Goal: Transaction & Acquisition: Purchase product/service

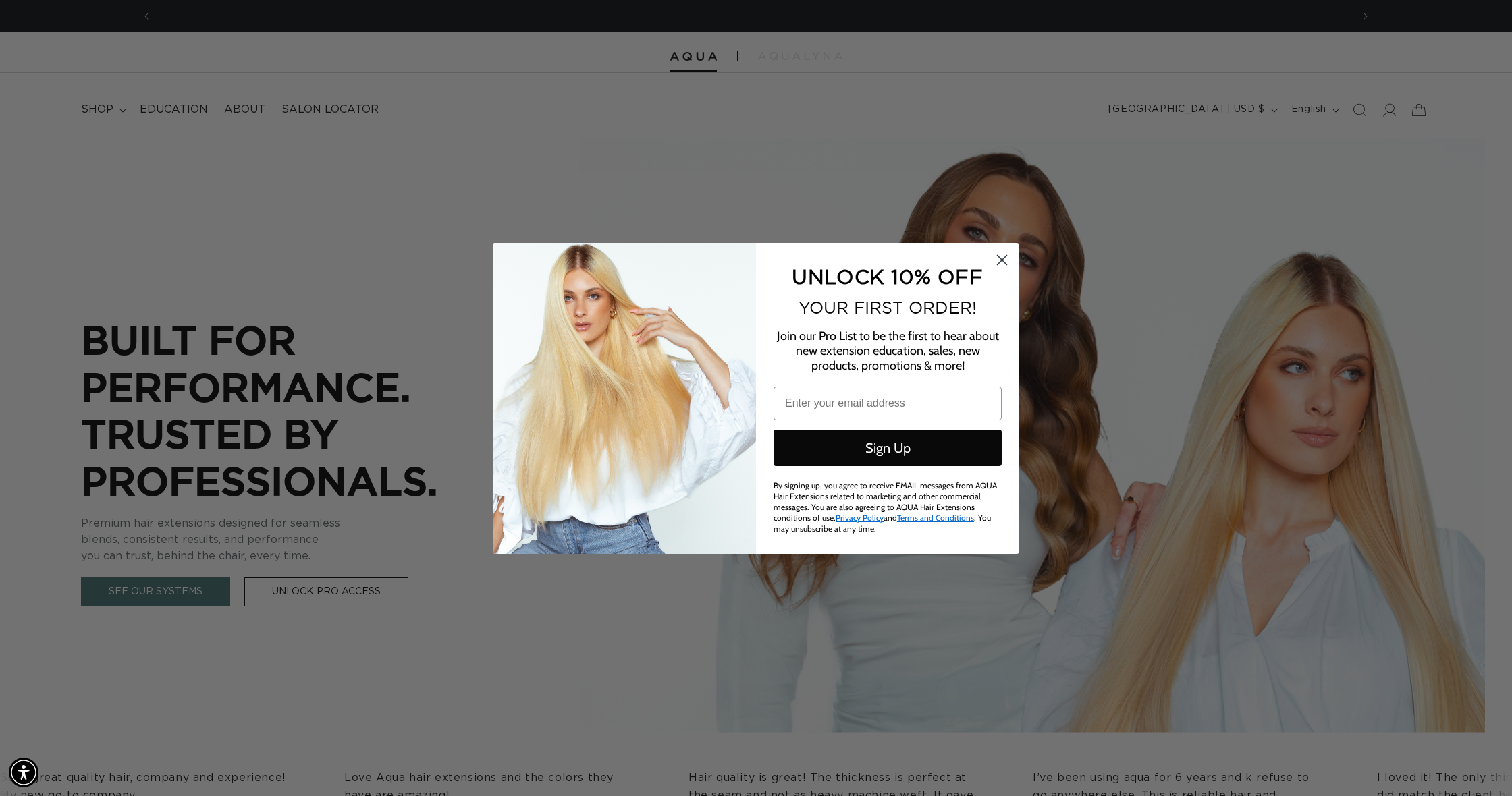
scroll to position [0, 1200]
click at [1001, 259] on circle "Close dialog" at bounding box center [1001, 259] width 22 height 22
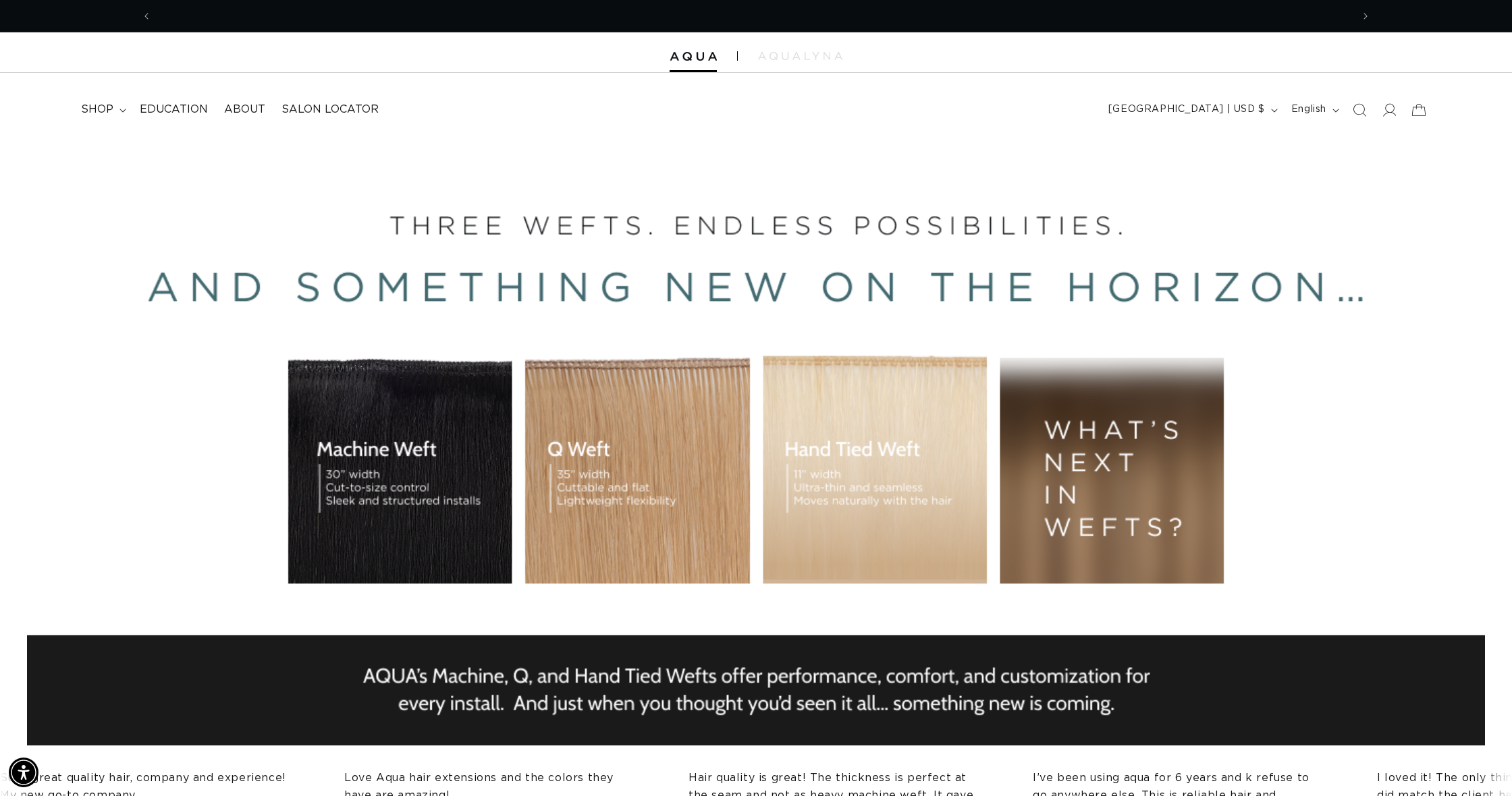
scroll to position [0, 0]
click at [90, 109] on span "shop" at bounding box center [97, 110] width 33 height 14
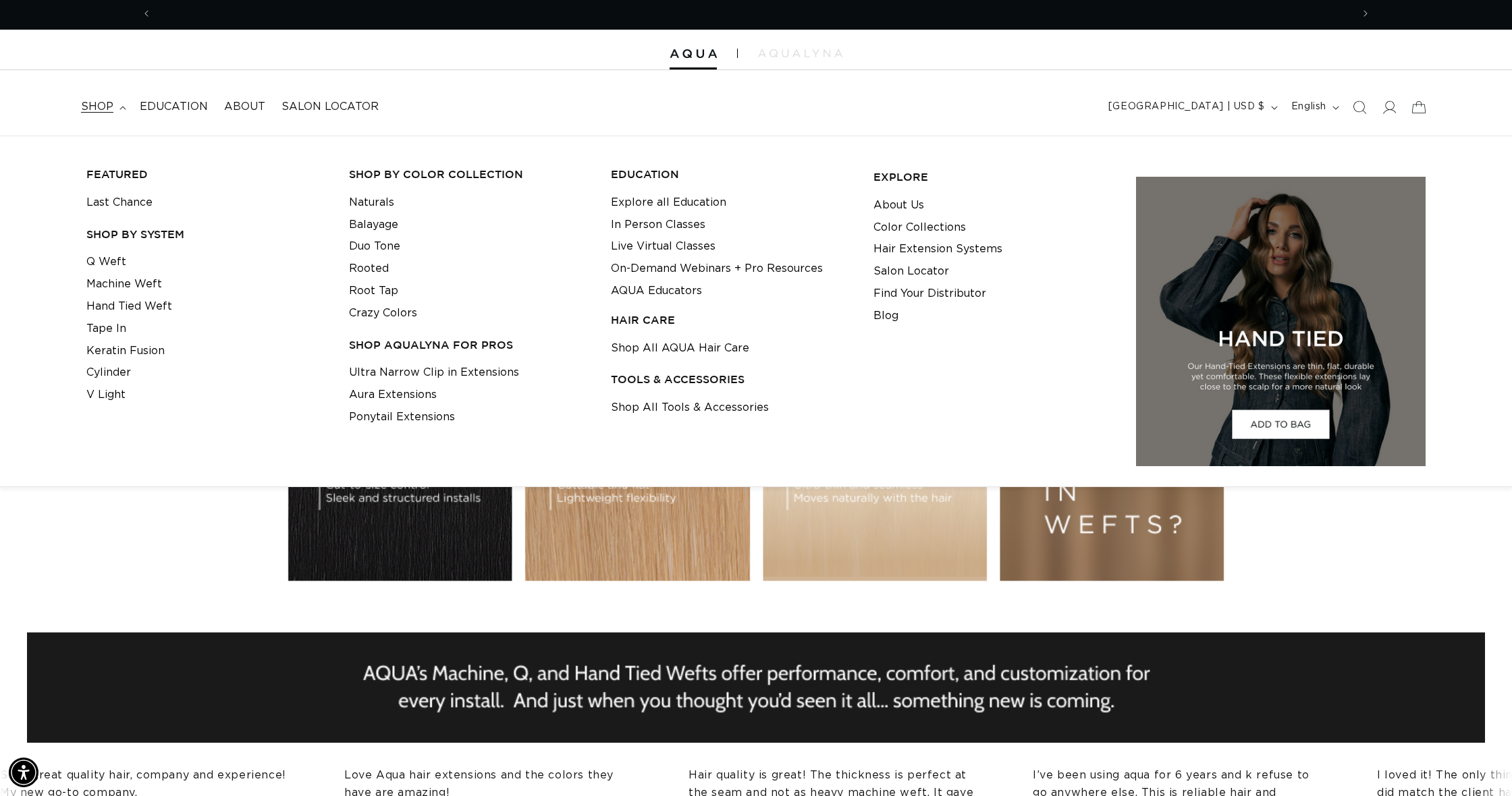
scroll to position [0, 1200]
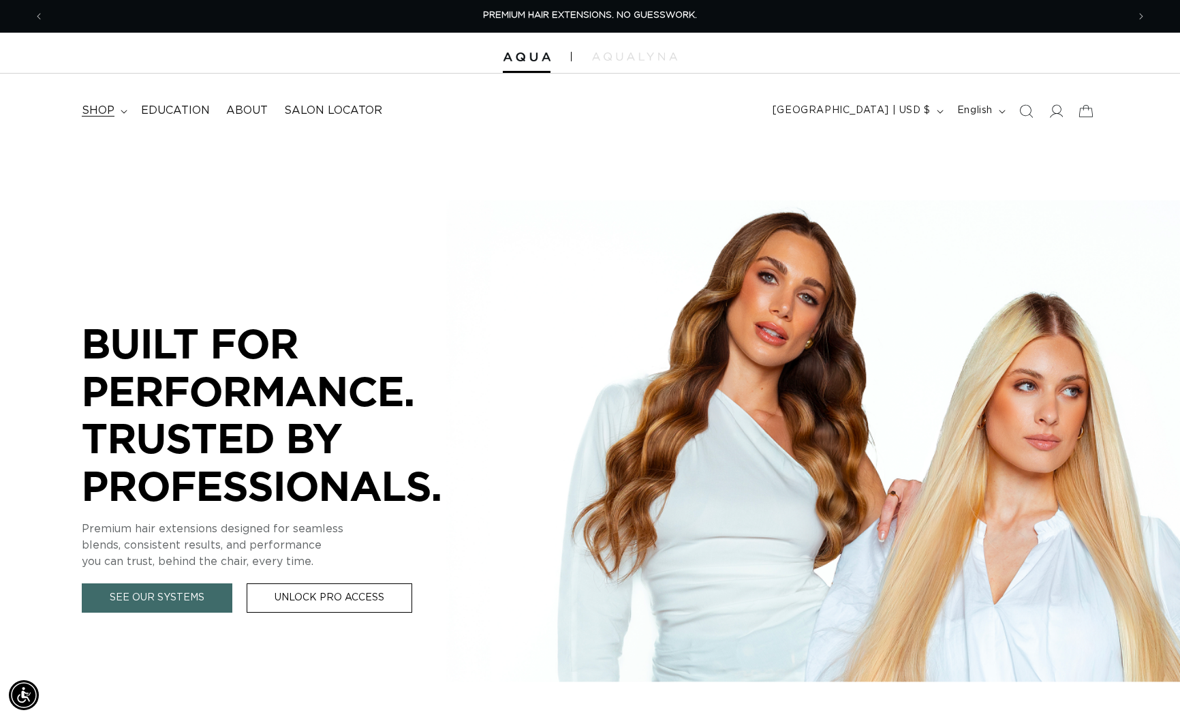
click at [95, 111] on span "shop" at bounding box center [98, 111] width 33 height 14
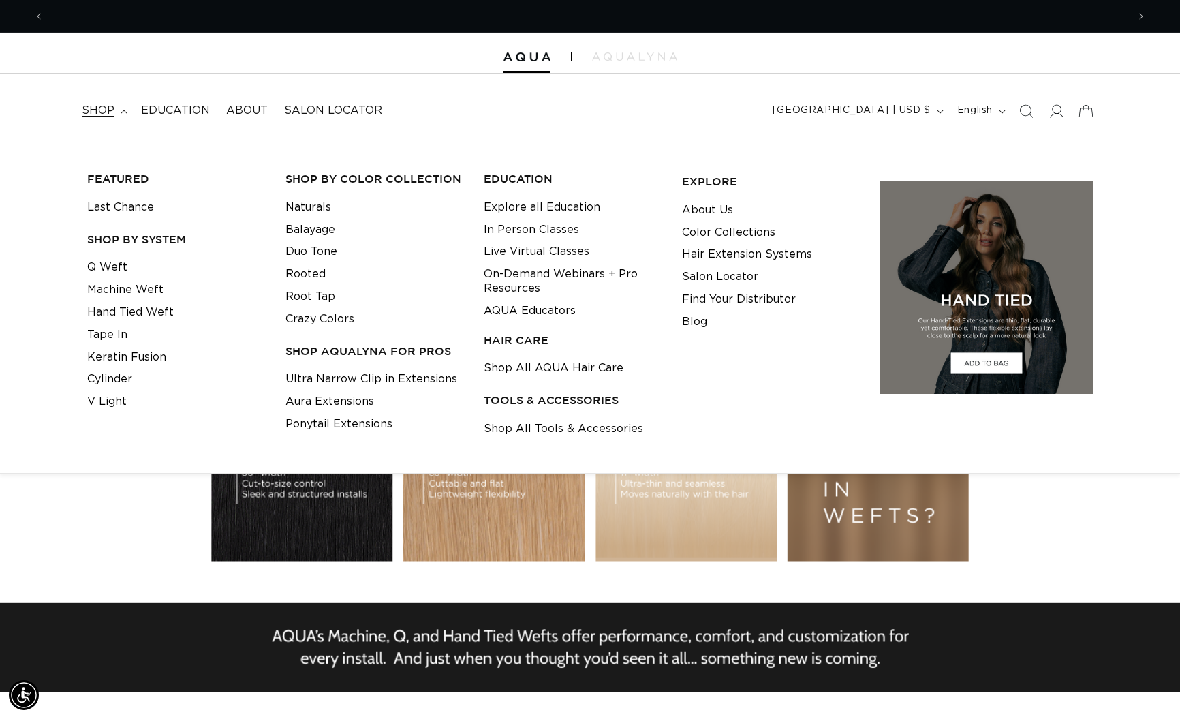
scroll to position [0, 1084]
click at [314, 273] on link "Rooted" at bounding box center [306, 274] width 40 height 22
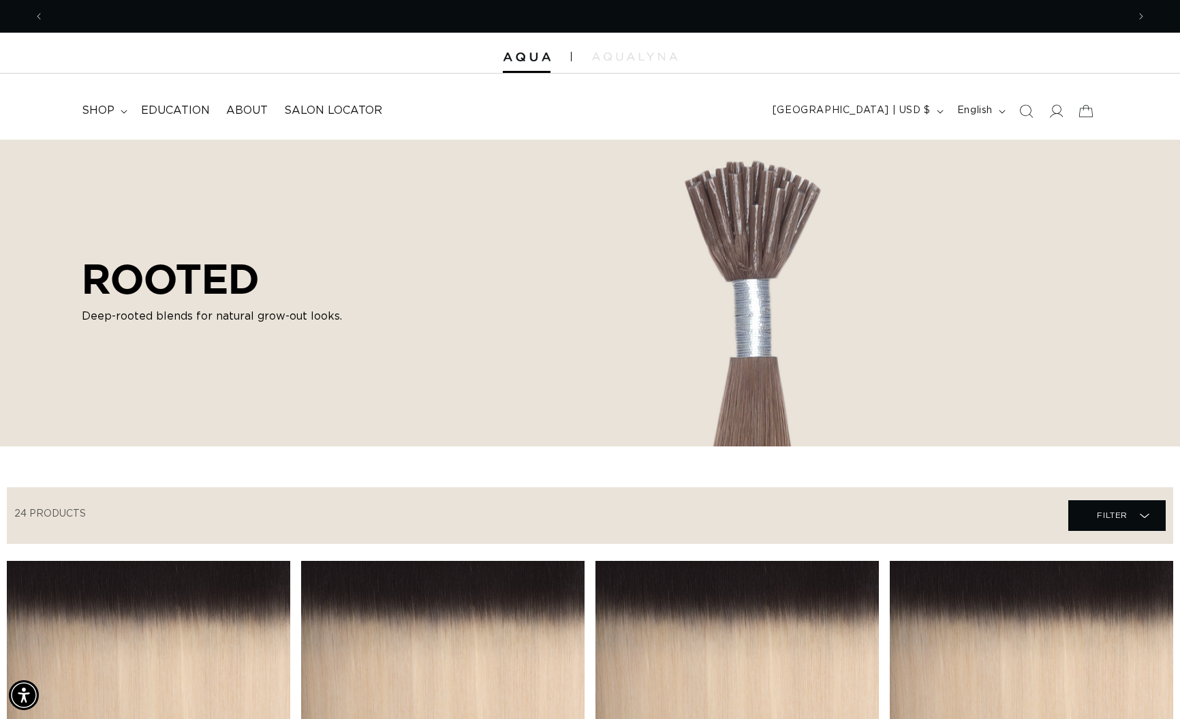
scroll to position [0, 1084]
click at [1022, 106] on icon "Search" at bounding box center [1026, 111] width 14 height 14
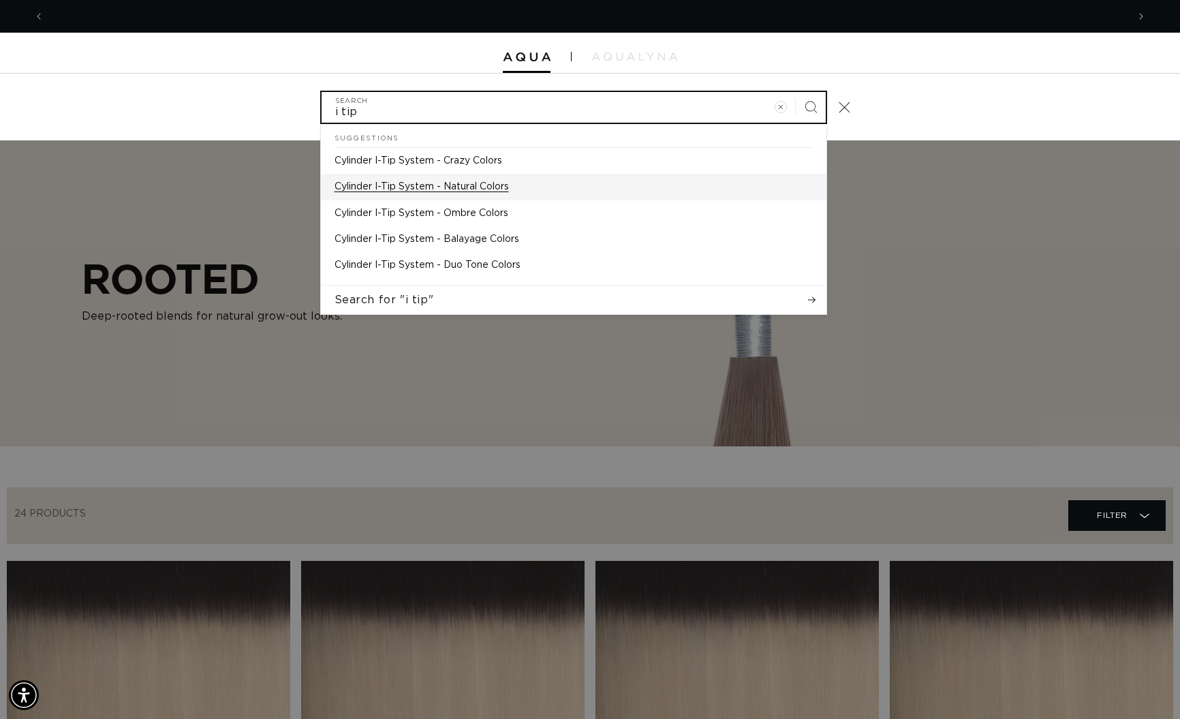
scroll to position [0, 0]
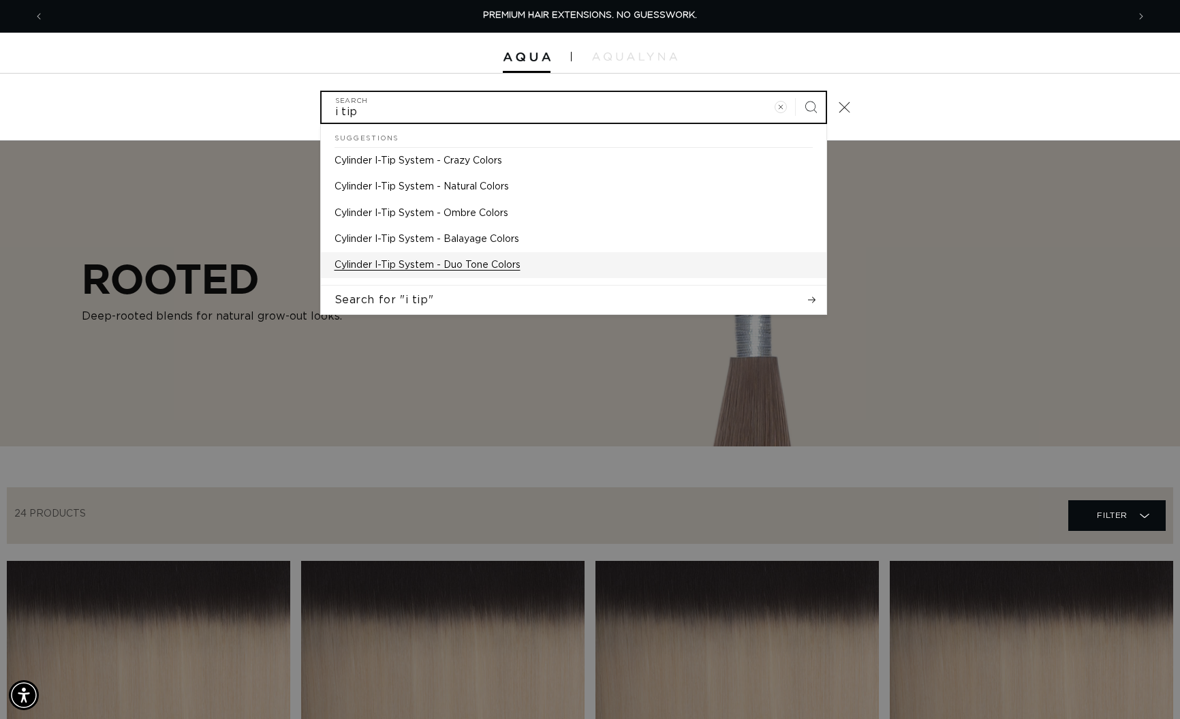
type input "i tip"
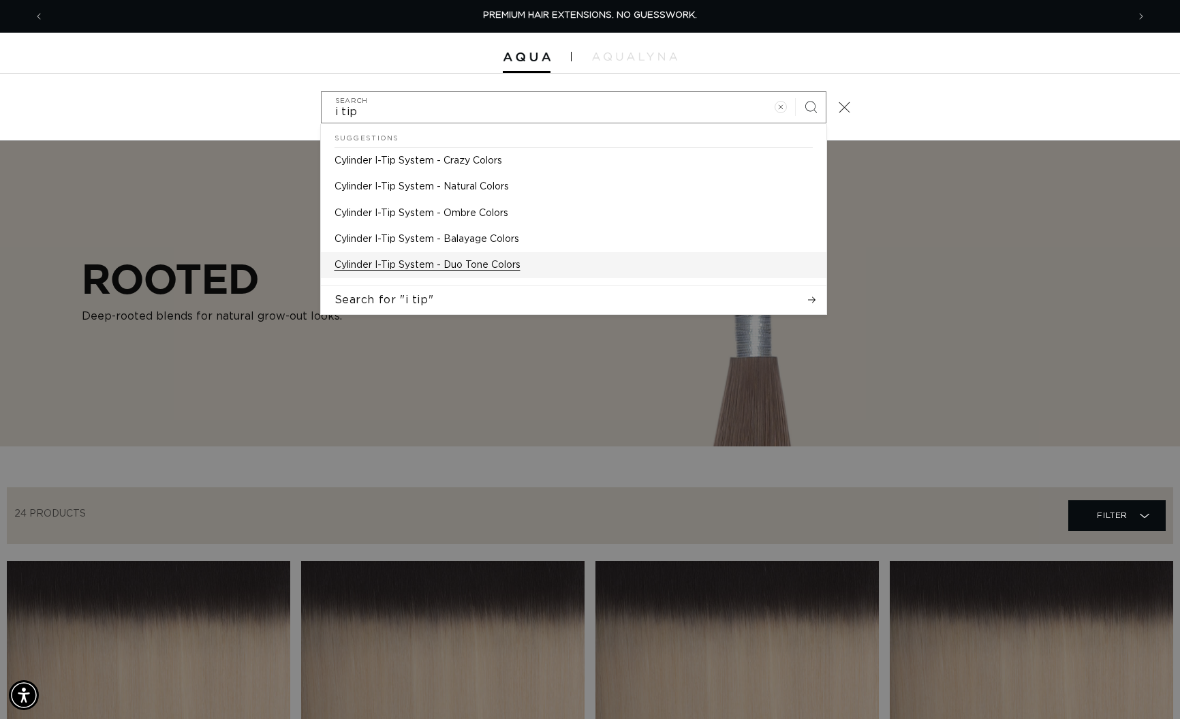
click at [457, 263] on p "Cylinder I-Tip System - Duo Tone Colors" at bounding box center [428, 265] width 186 height 12
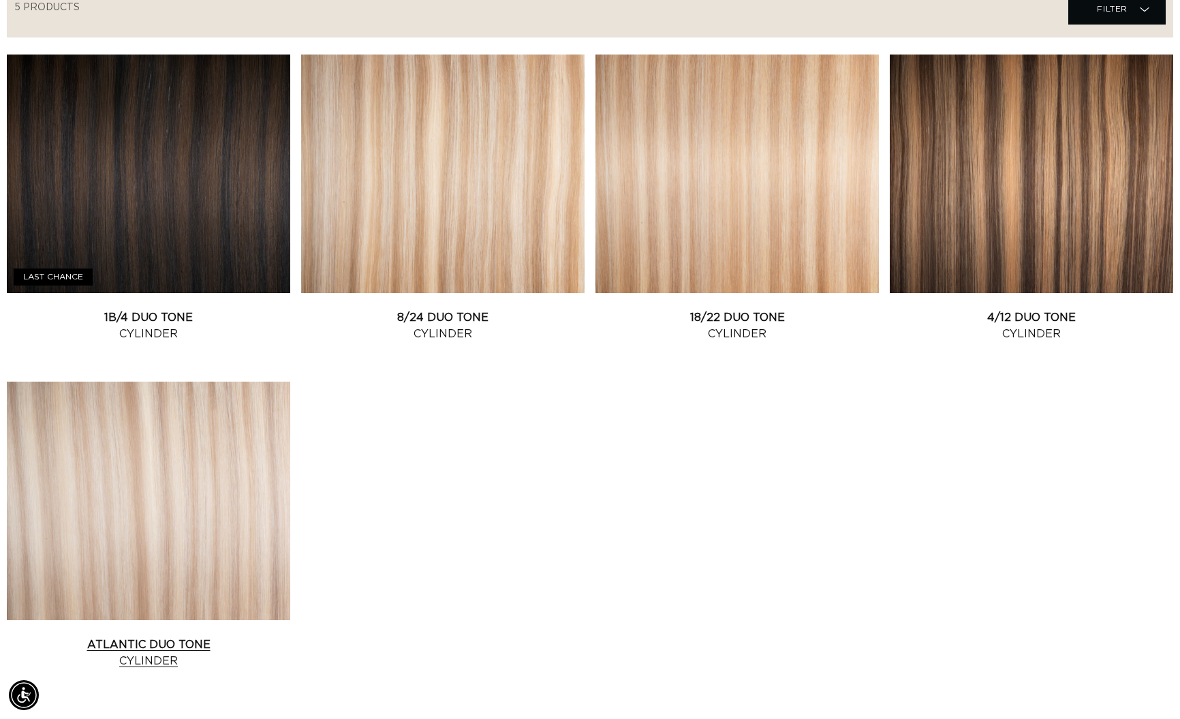
scroll to position [506, 0]
click at [229, 637] on link "Atlantic Duo Tone Cylinder" at bounding box center [149, 653] width 284 height 33
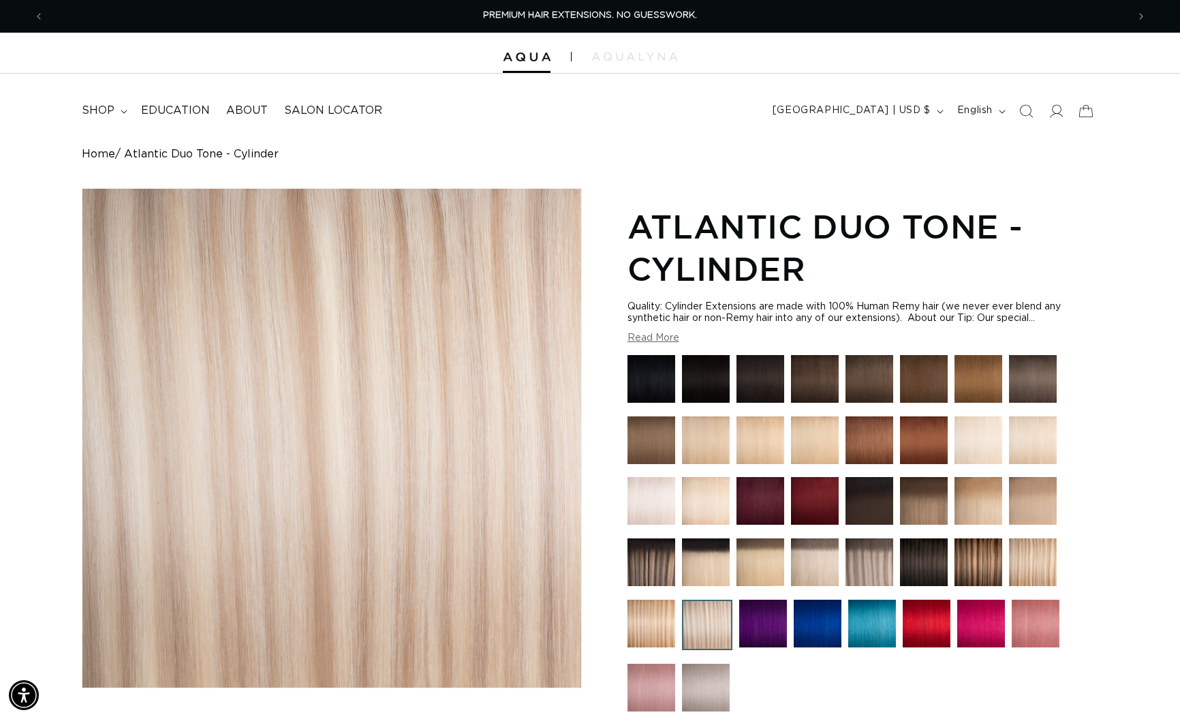
click at [864, 562] on img at bounding box center [870, 562] width 48 height 48
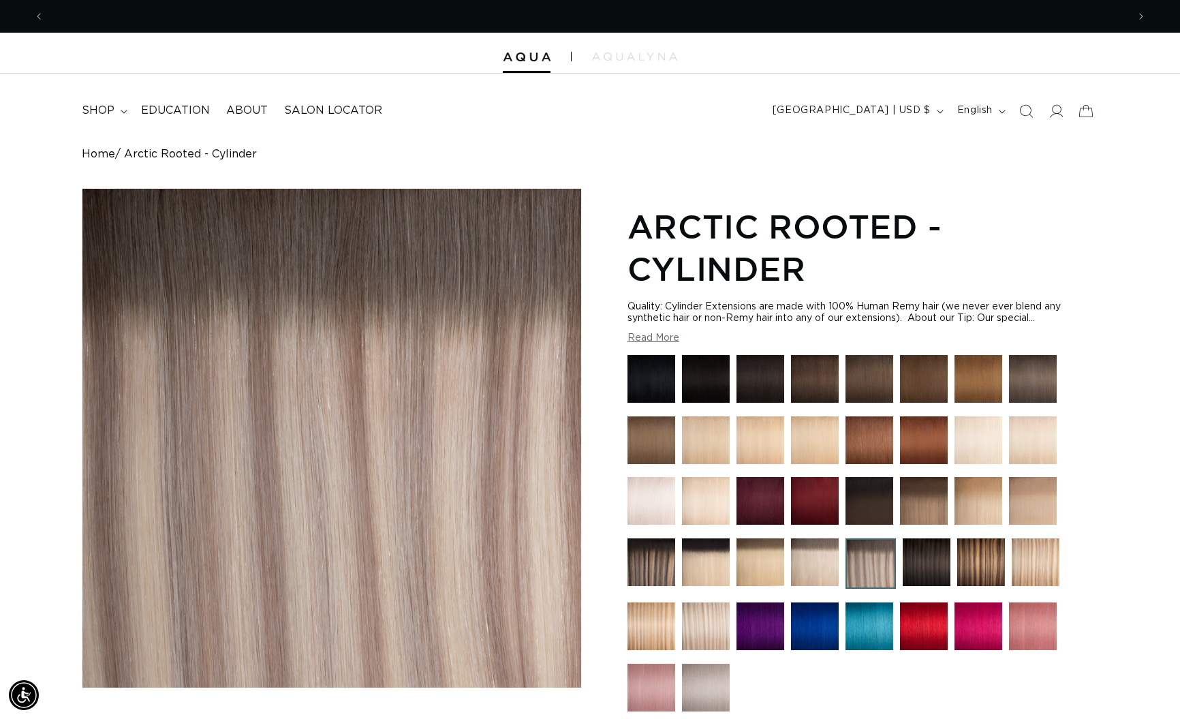
scroll to position [0, 2167]
click at [705, 624] on img at bounding box center [706, 626] width 48 height 48
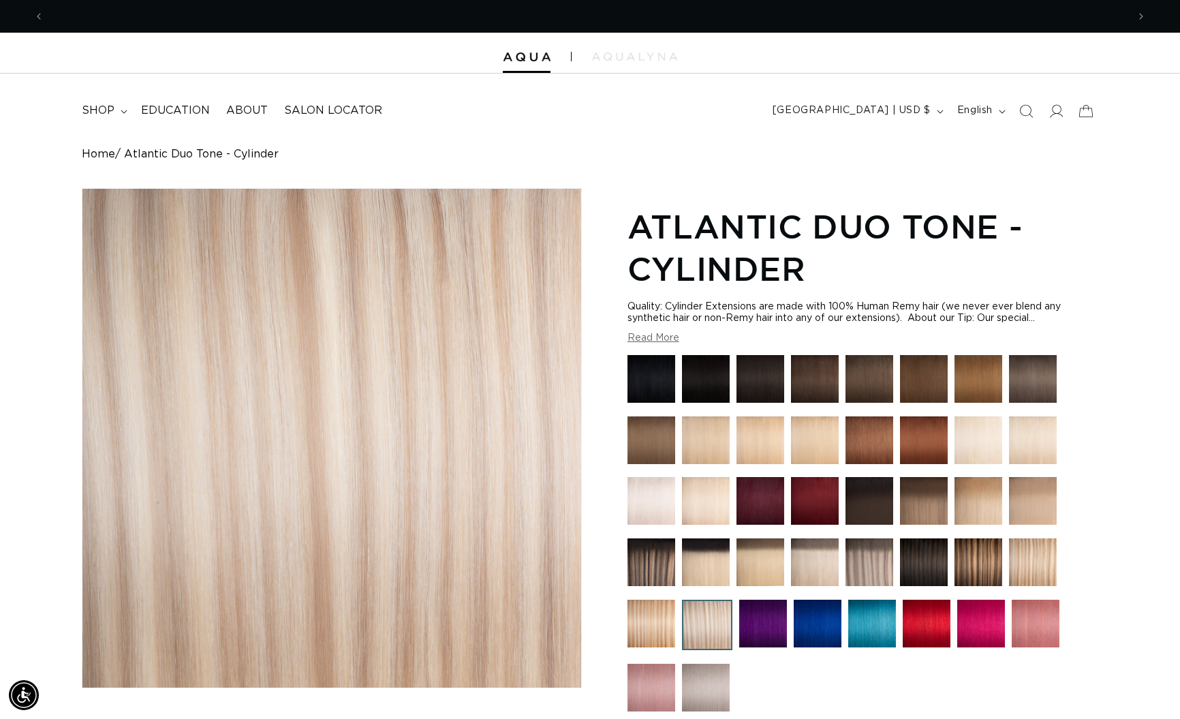
scroll to position [0, 1084]
click at [823, 566] on img at bounding box center [815, 562] width 48 height 48
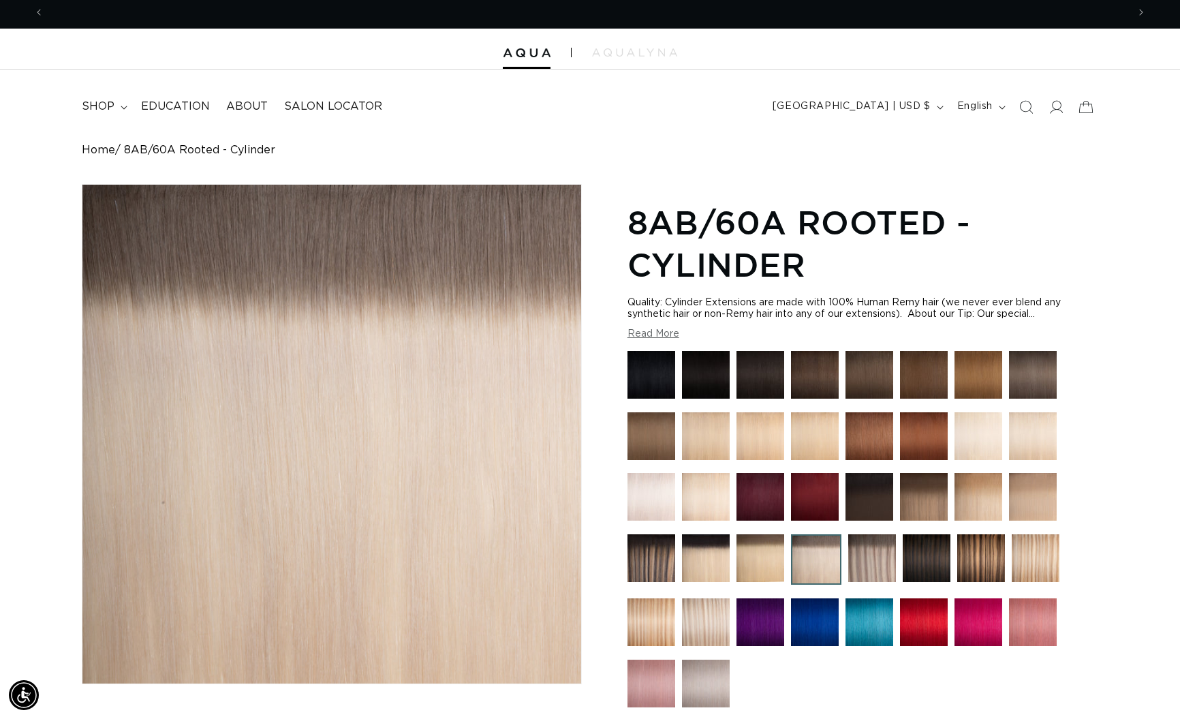
scroll to position [0, 2167]
click at [975, 444] on img at bounding box center [979, 436] width 48 height 48
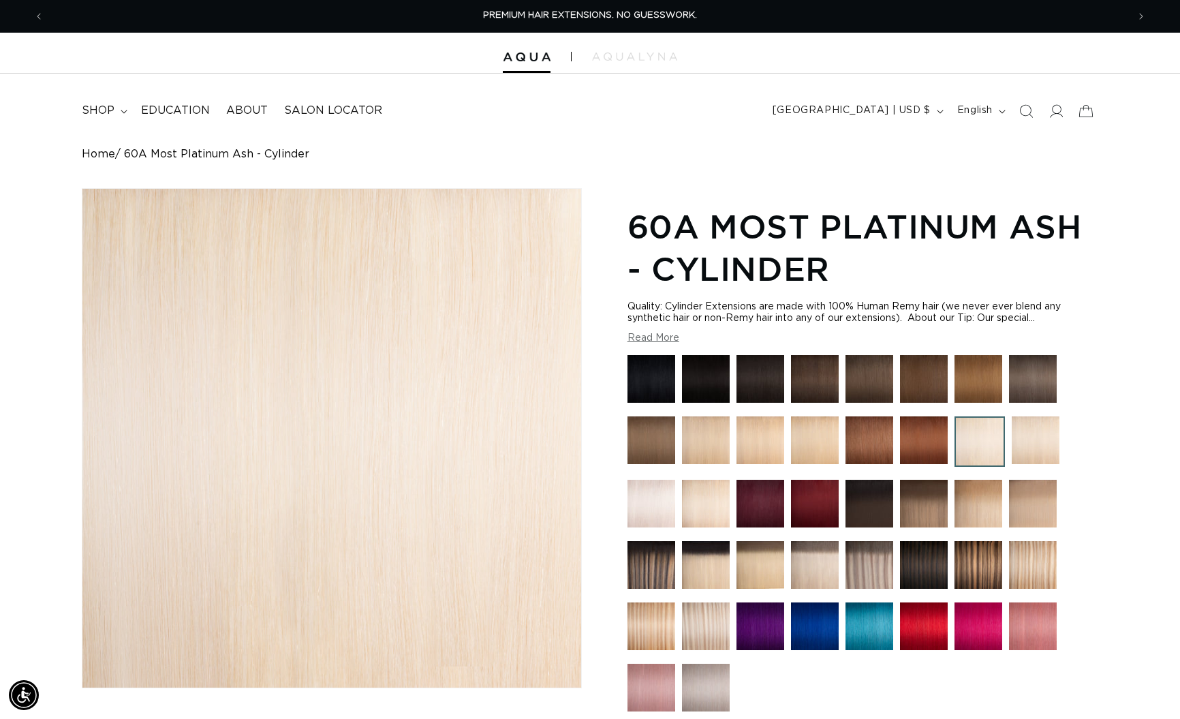
scroll to position [3, 0]
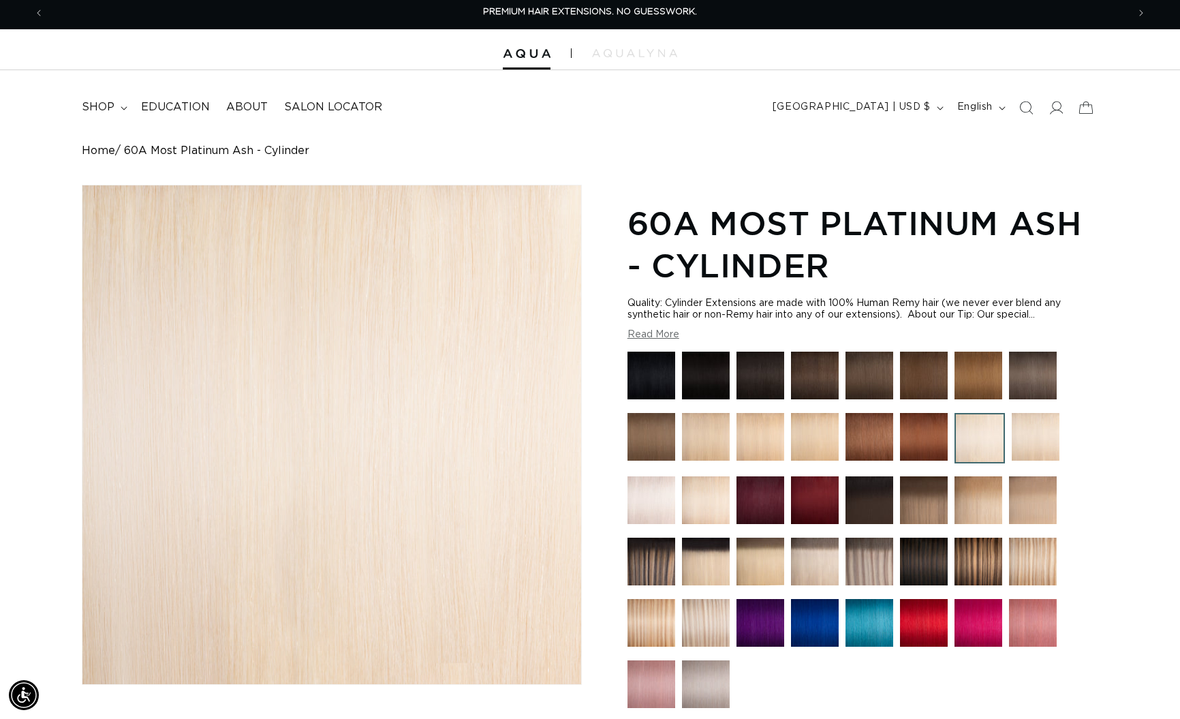
click at [1042, 433] on img at bounding box center [1036, 437] width 48 height 48
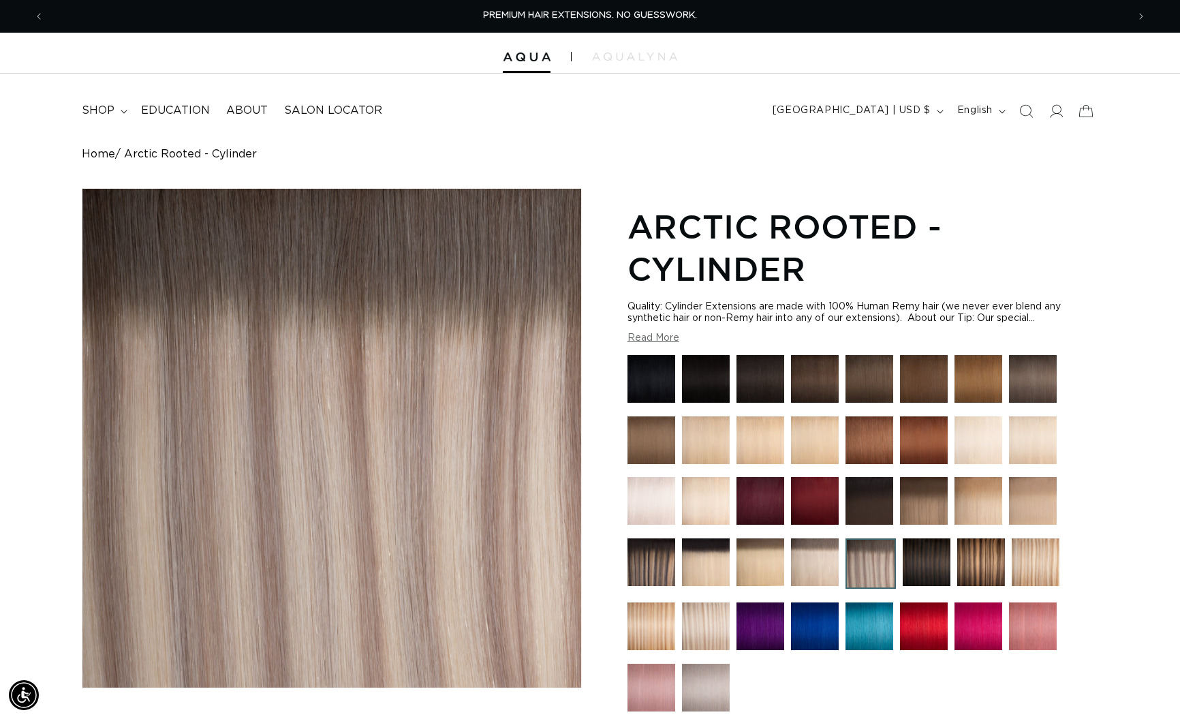
click at [704, 625] on img at bounding box center [706, 626] width 48 height 48
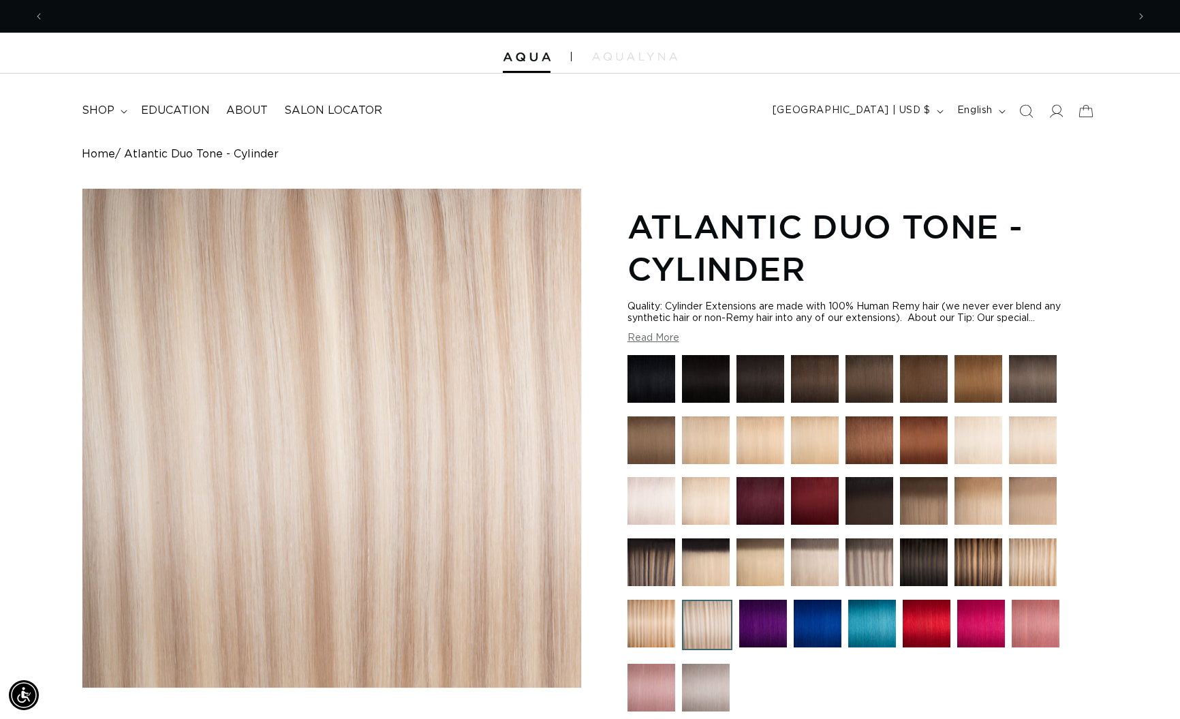
scroll to position [0, 1084]
click at [870, 567] on img at bounding box center [870, 562] width 48 height 48
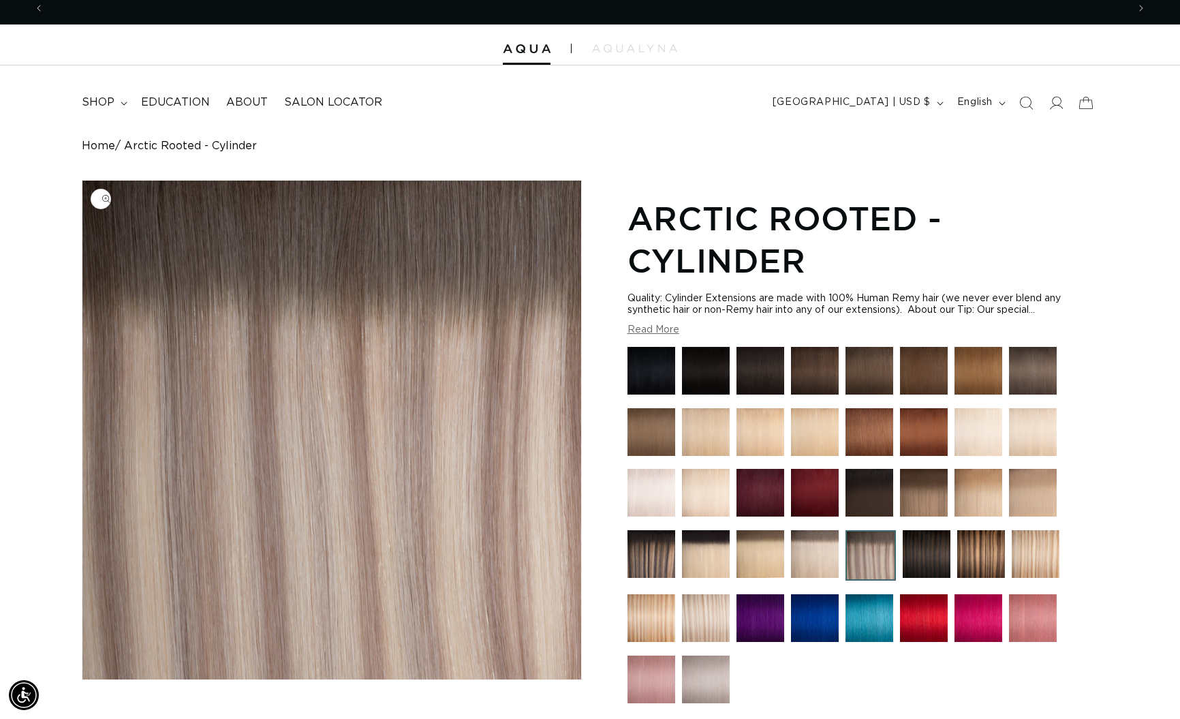
scroll to position [0, 2167]
click at [363, 472] on img "Gallery Viewer" at bounding box center [331, 430] width 499 height 499
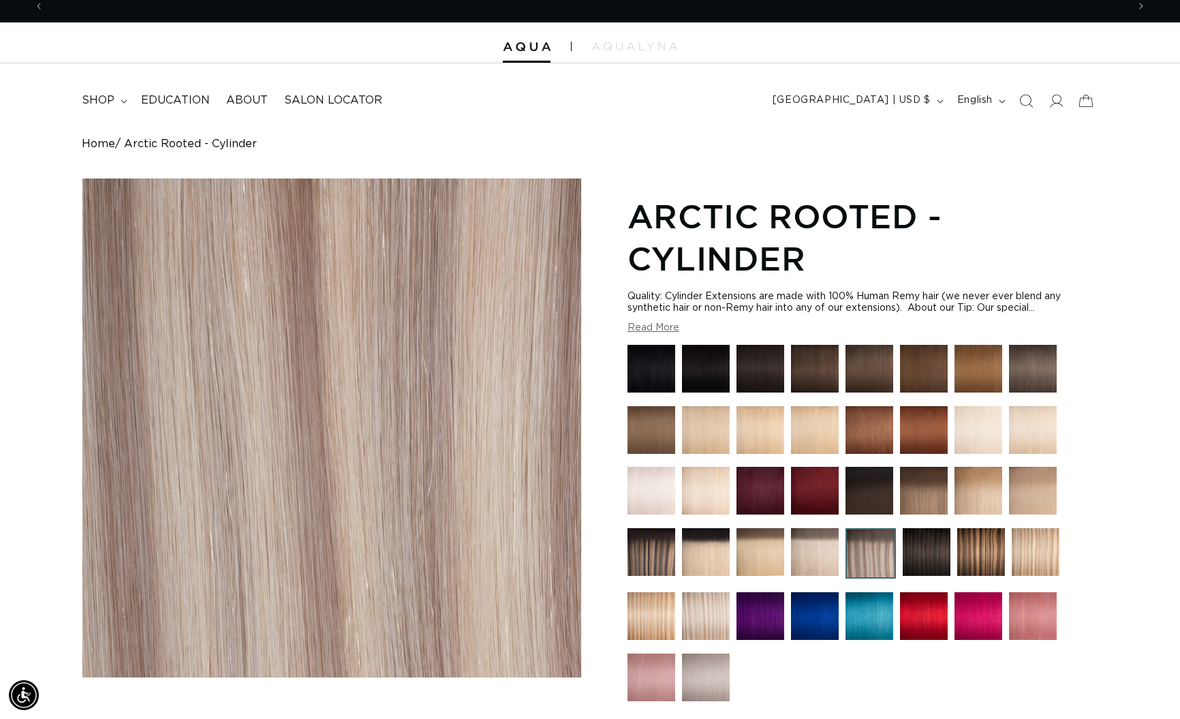
scroll to position [0, 0]
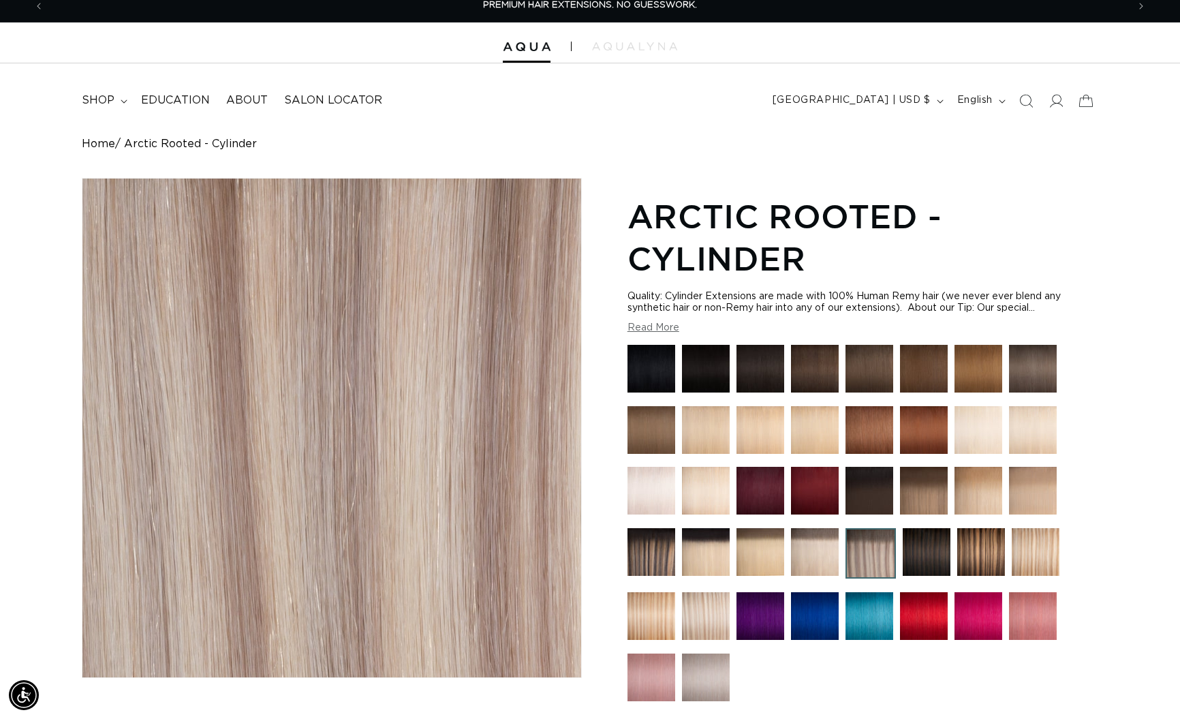
click at [488, 487] on div "Gallery Viewer" at bounding box center [331, 428] width 499 height 499
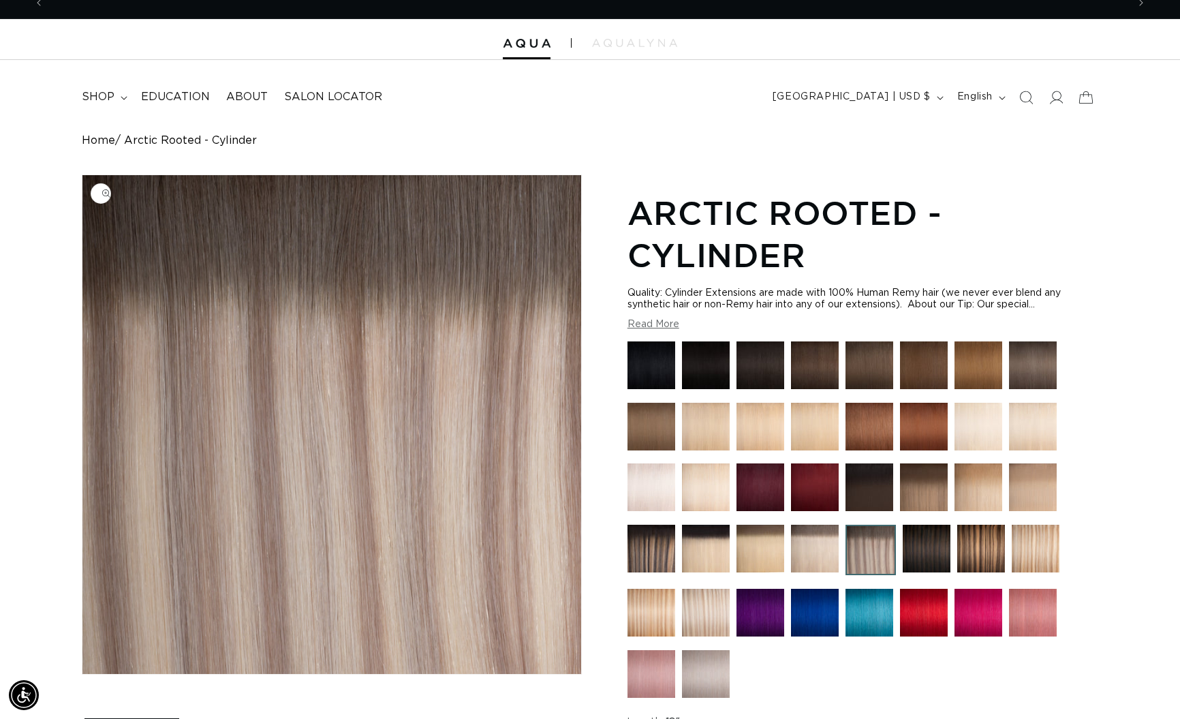
scroll to position [0, 2167]
click at [872, 545] on img at bounding box center [871, 550] width 50 height 50
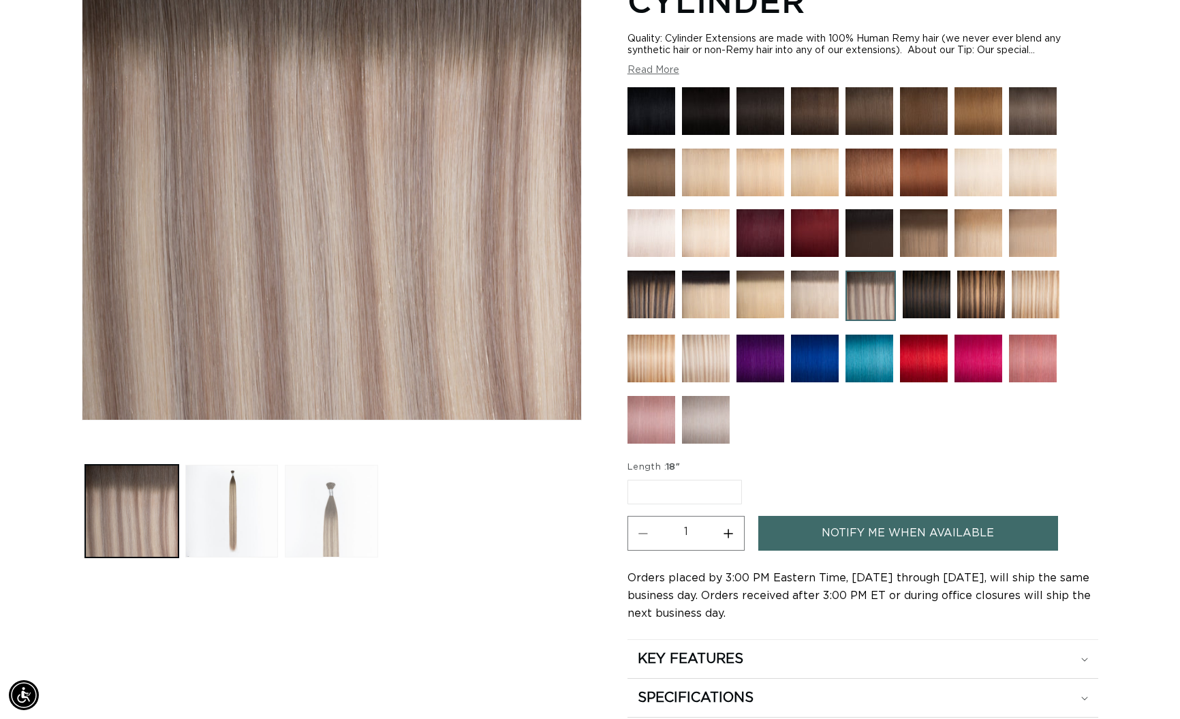
click at [312, 498] on button "Load image 3 in gallery view" at bounding box center [331, 511] width 93 height 93
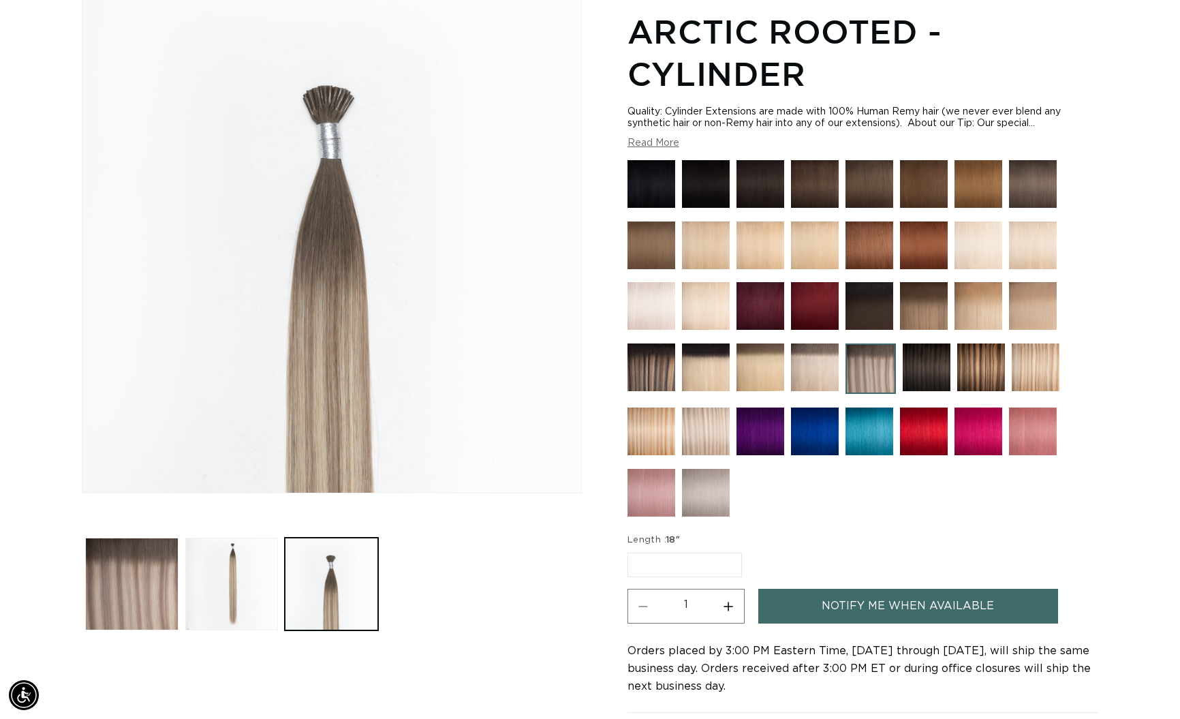
scroll to position [0, 2167]
click at [706, 432] on img at bounding box center [706, 432] width 48 height 48
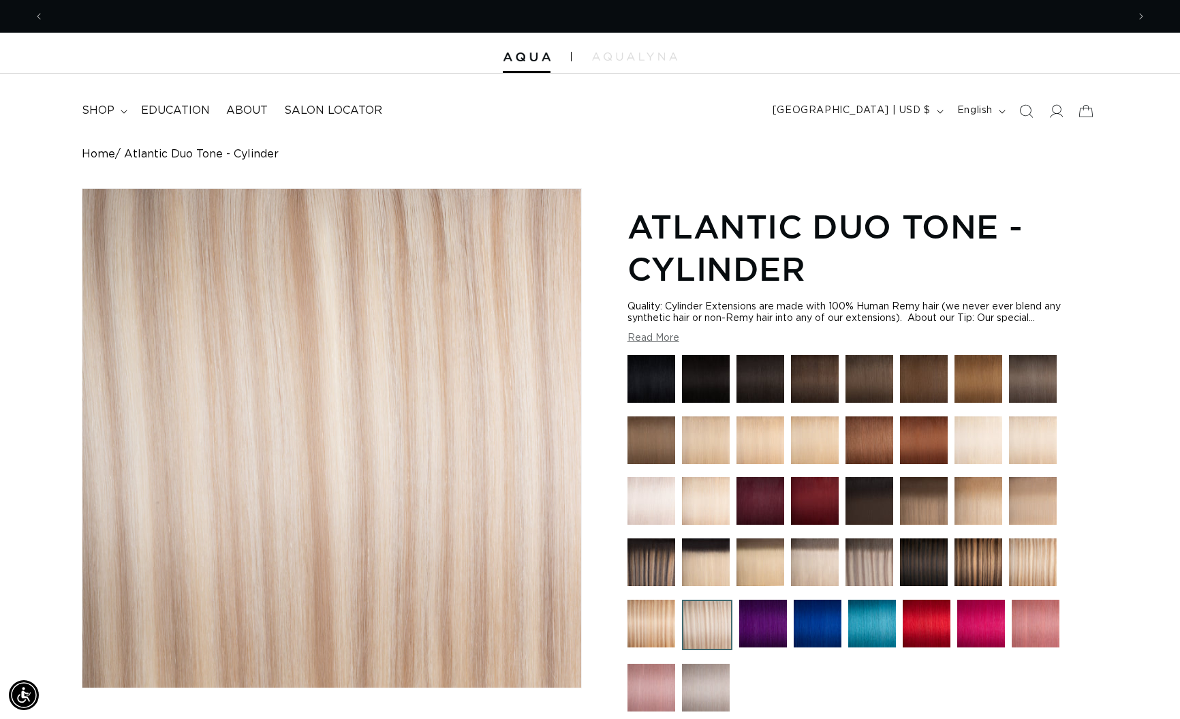
scroll to position [0, 2167]
click at [872, 558] on img at bounding box center [870, 562] width 48 height 48
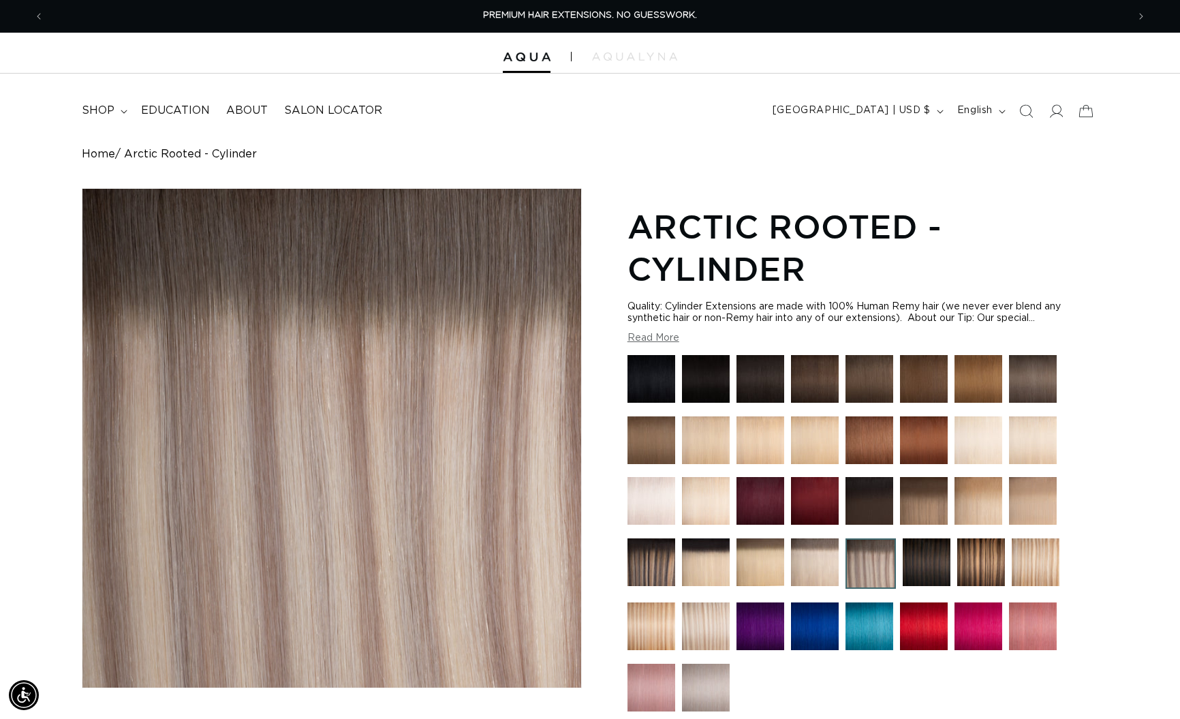
click at [647, 498] on img at bounding box center [652, 501] width 48 height 48
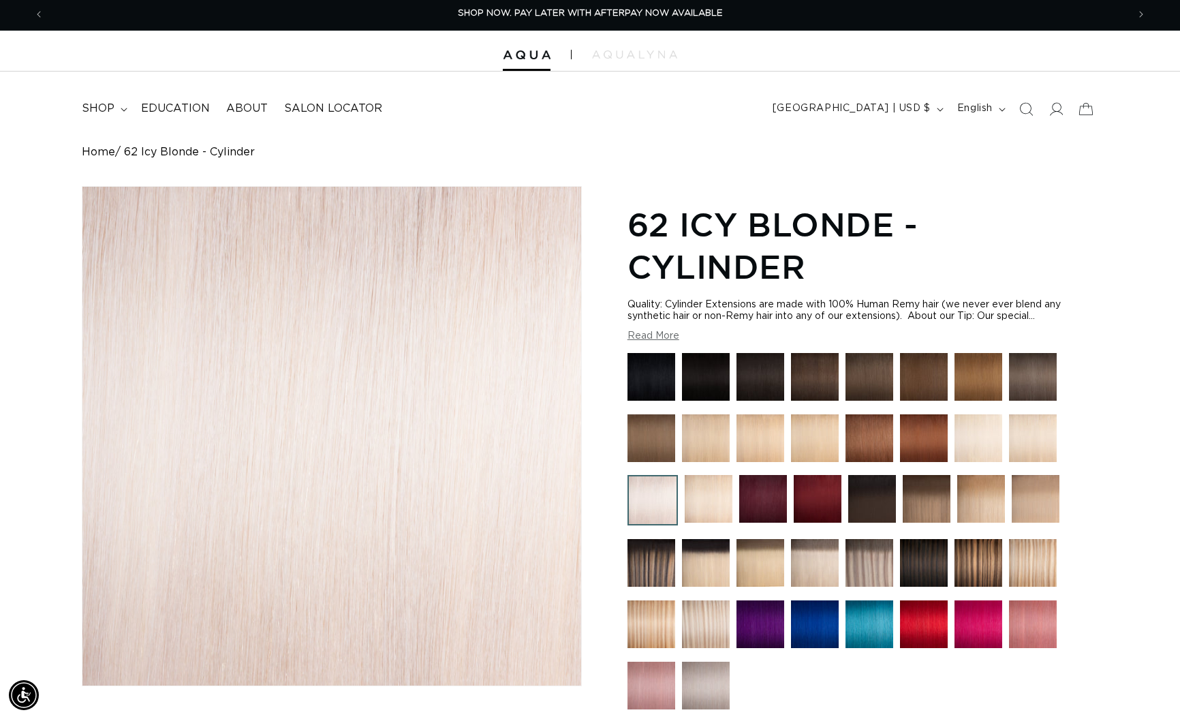
scroll to position [3, 1]
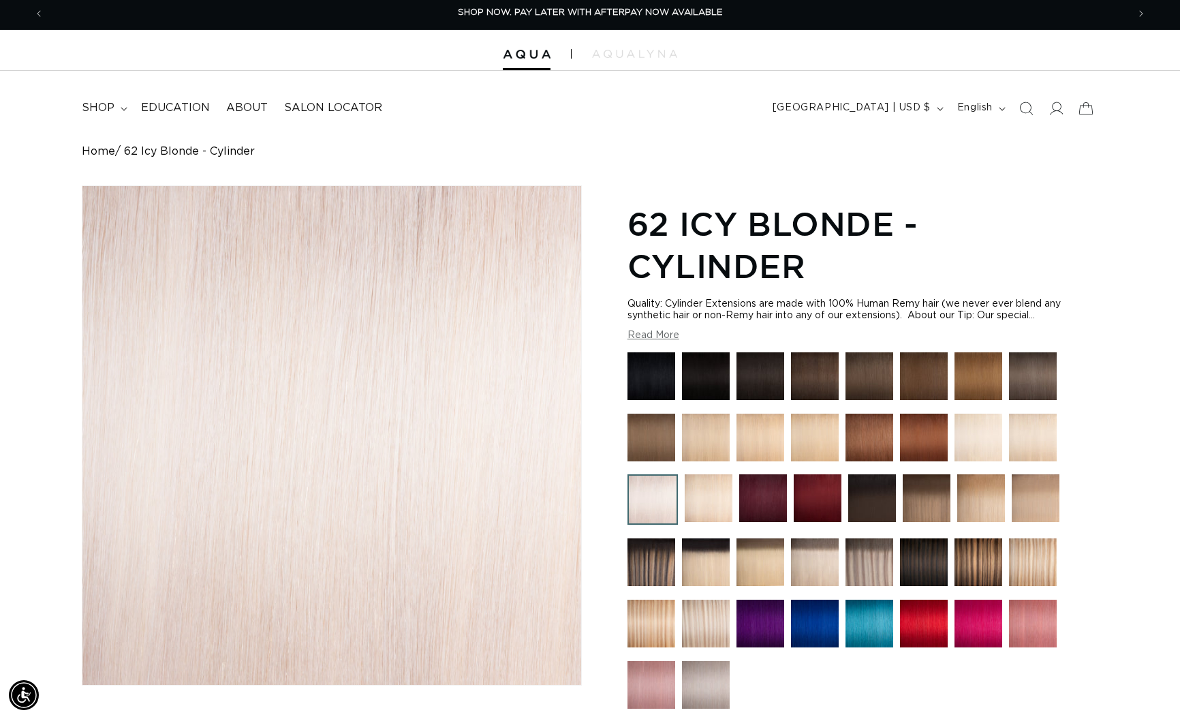
click at [860, 565] on img at bounding box center [870, 562] width 48 height 48
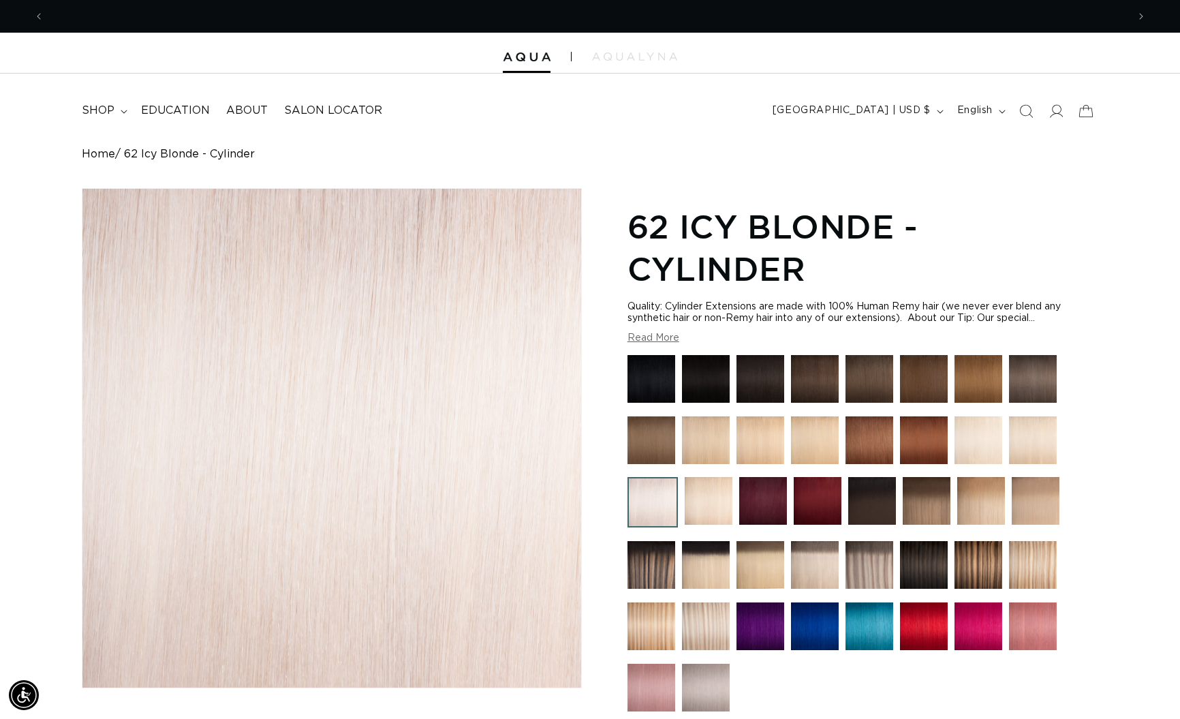
scroll to position [0, 1084]
click at [871, 564] on img at bounding box center [870, 565] width 48 height 48
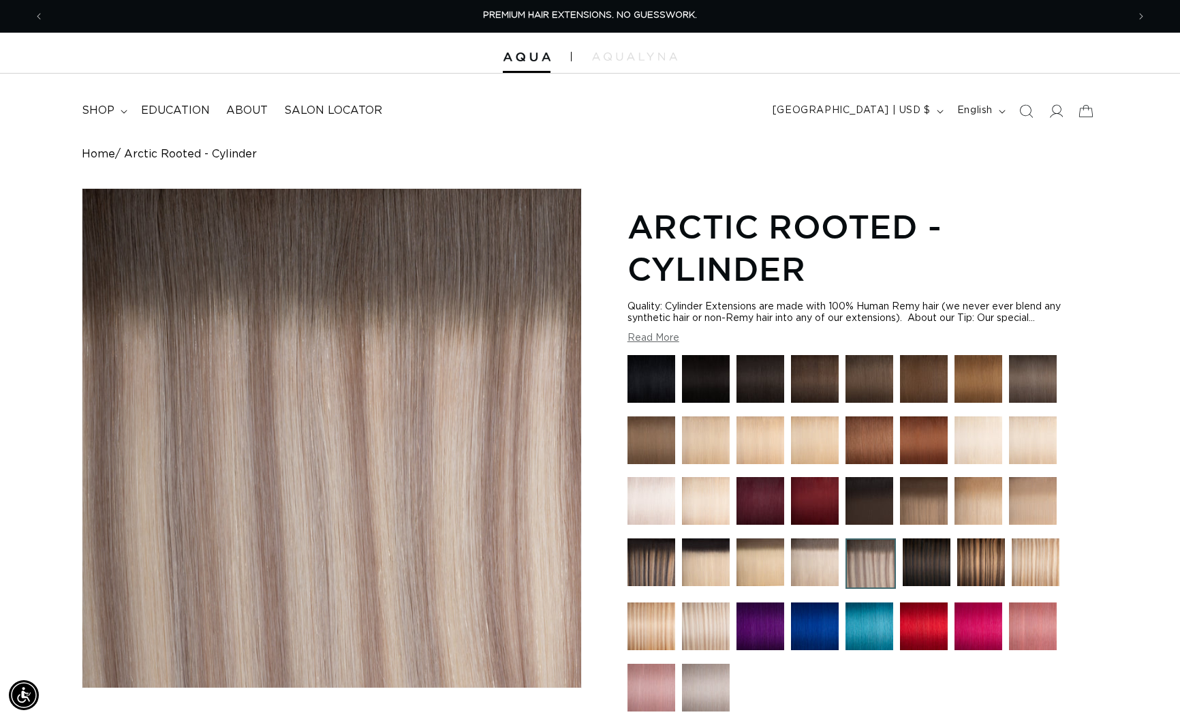
click at [648, 500] on img at bounding box center [652, 501] width 48 height 48
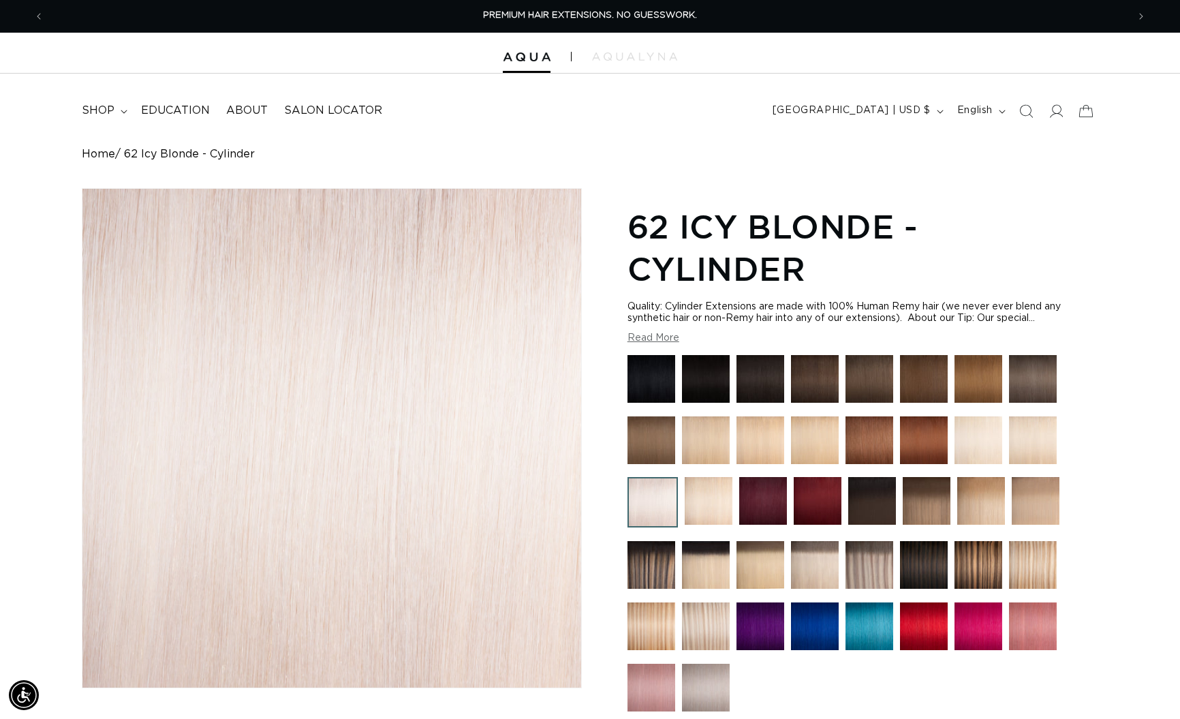
click at [855, 566] on img at bounding box center [870, 565] width 48 height 48
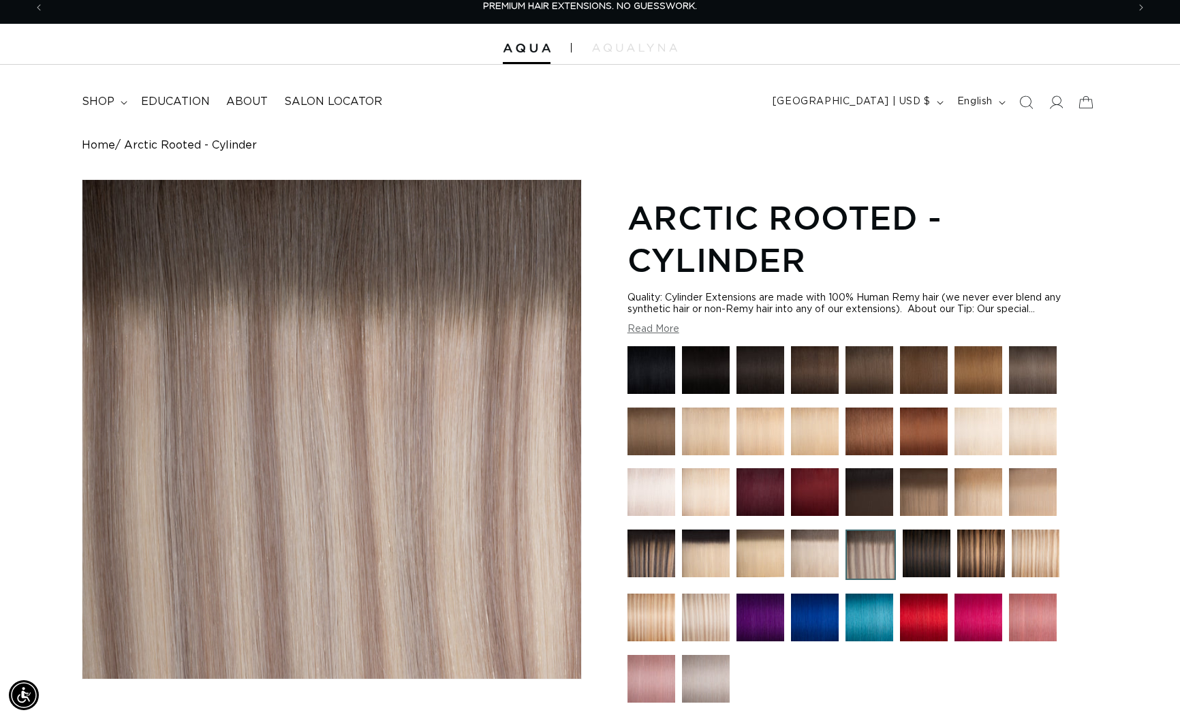
click at [645, 492] on img at bounding box center [652, 492] width 48 height 48
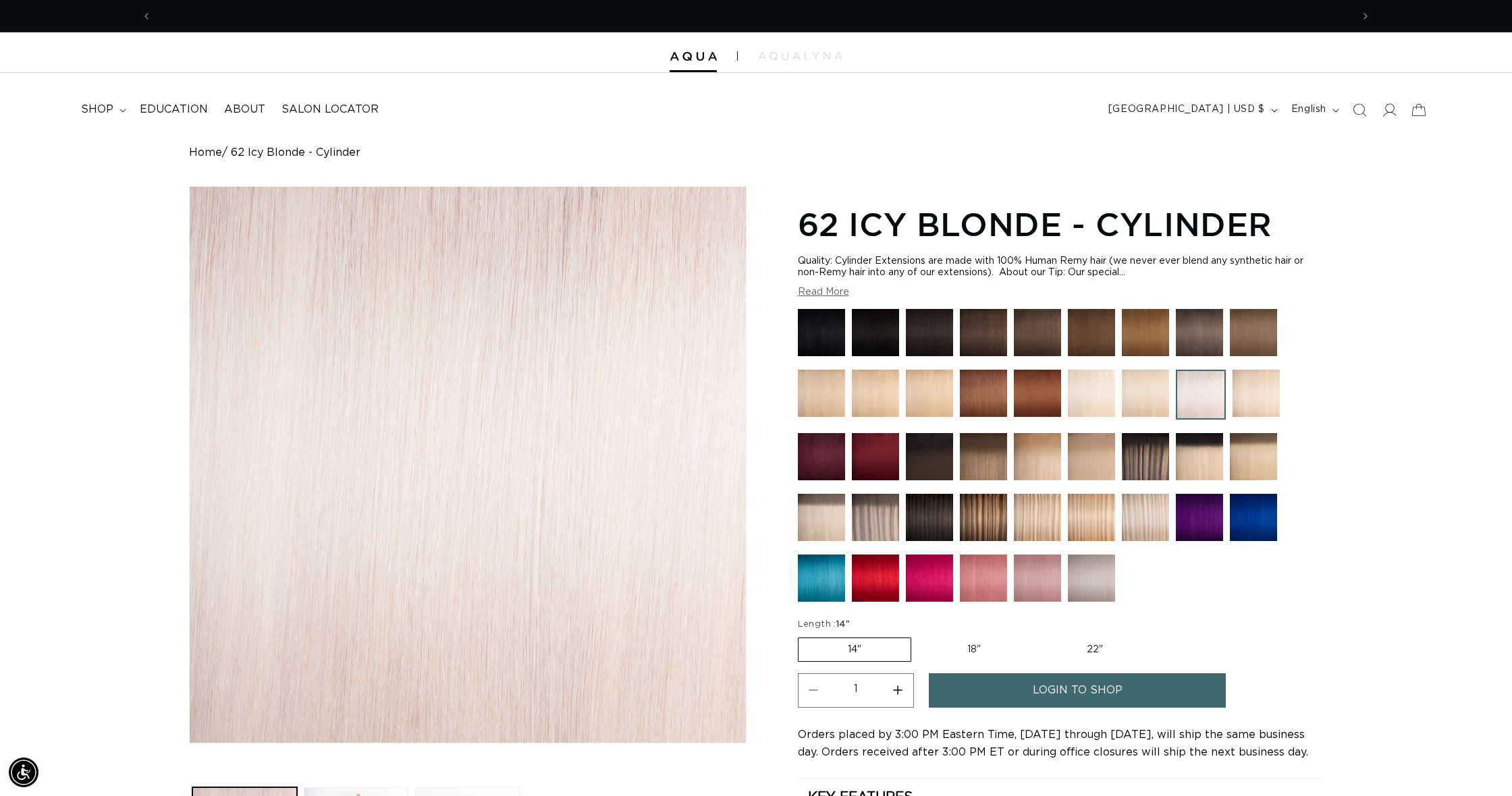
scroll to position [0, 2400]
click at [869, 521] on img at bounding box center [875, 518] width 48 height 48
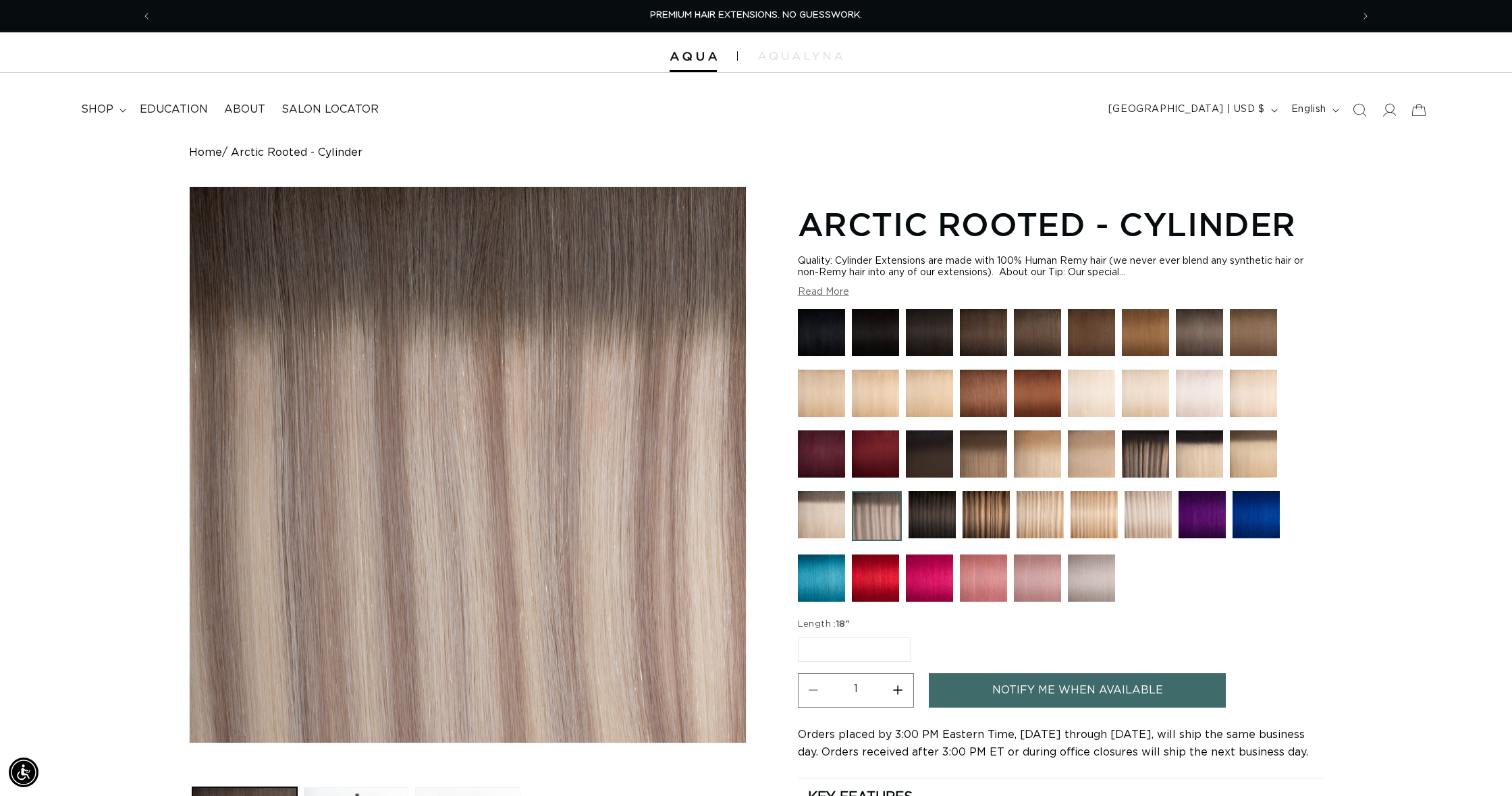
click at [1048, 510] on img at bounding box center [1040, 515] width 48 height 48
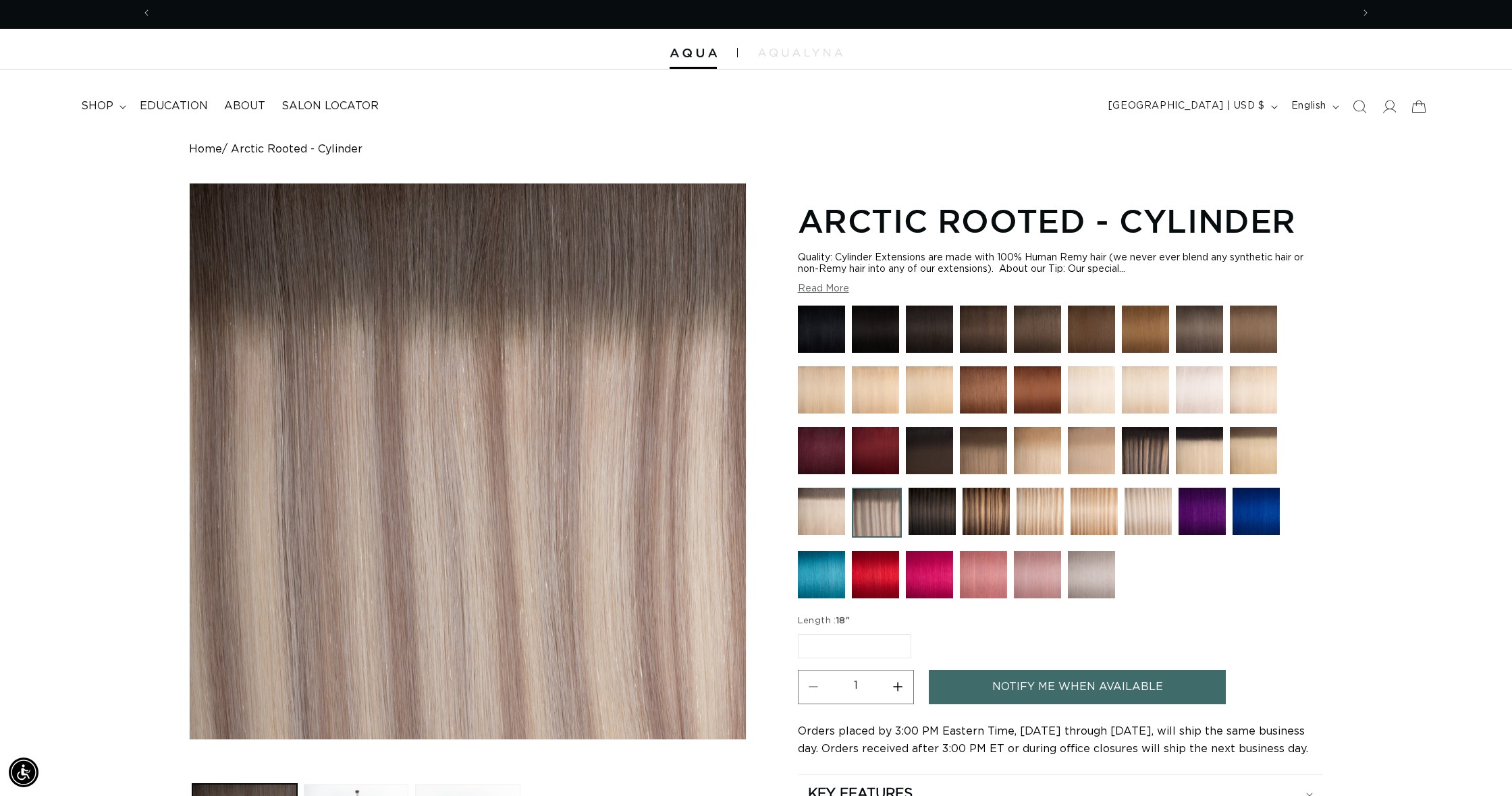
scroll to position [0, 1200]
drag, startPoint x: 826, startPoint y: 622, endPoint x: 846, endPoint y: 624, distance: 20.1
click at [827, 623] on legend "Length : 18"" at bounding box center [825, 622] width 53 height 14
click at [878, 497] on img at bounding box center [876, 513] width 50 height 50
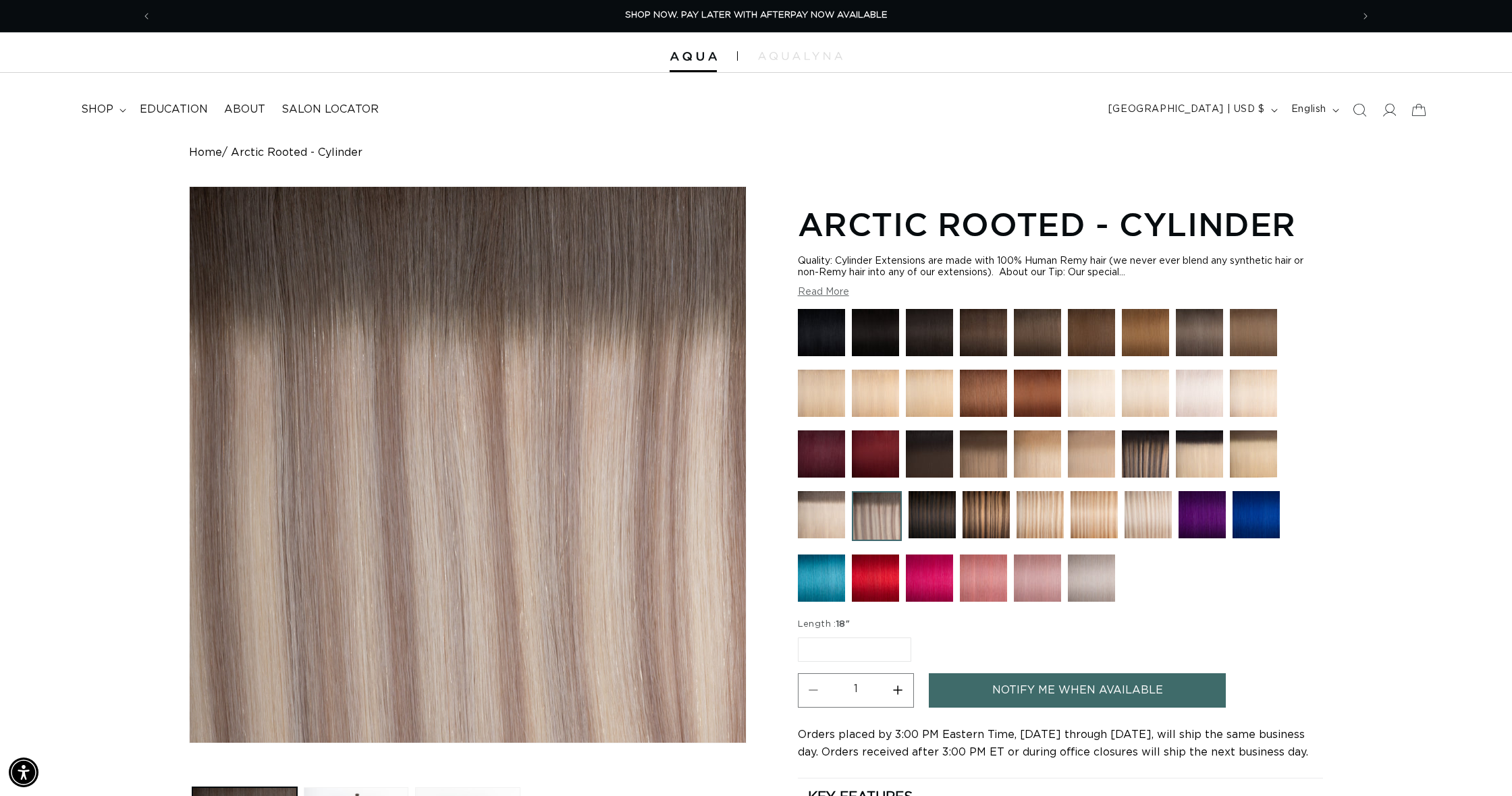
click at [834, 651] on label "18" Variant sold out or unavailable" at bounding box center [855, 649] width 113 height 25
click at [802, 636] on input "18" Variant sold out or unavailable" at bounding box center [801, 635] width 1 height 1
click at [830, 651] on label "18" Variant sold out or unavailable" at bounding box center [855, 649] width 113 height 25
click at [802, 636] on input "18" Variant sold out or unavailable" at bounding box center [801, 635] width 1 height 1
click at [875, 652] on label "18" Variant sold out or unavailable" at bounding box center [855, 649] width 113 height 25
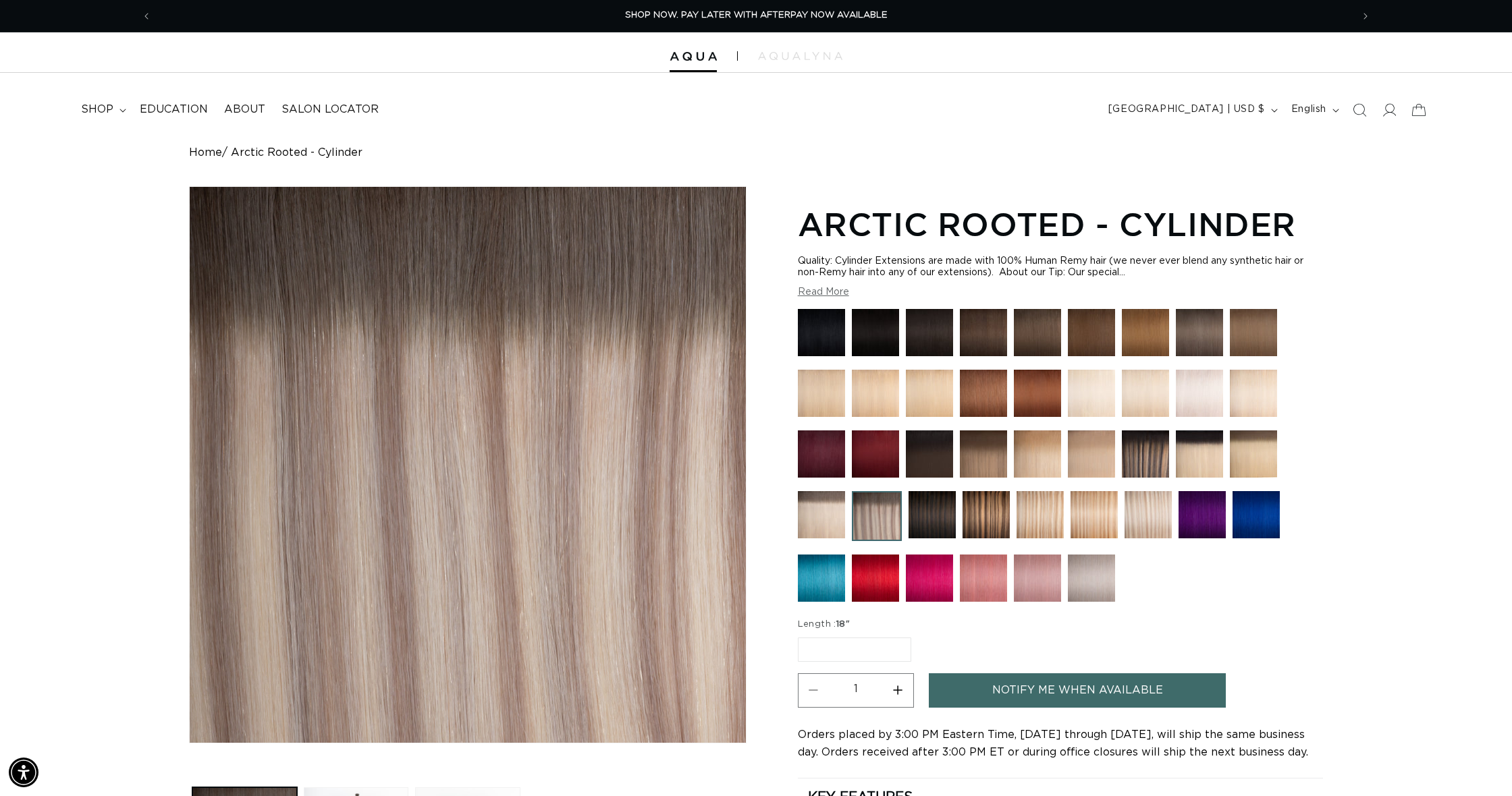
click at [802, 636] on input "18" Variant sold out or unavailable" at bounding box center [801, 635] width 1 height 1
click at [875, 660] on fieldset "Length : 18" 18" Variant sold out or unavailable" at bounding box center [947, 641] width 297 height 46
drag, startPoint x: 864, startPoint y: 642, endPoint x: 843, endPoint y: 619, distance: 31.1
click at [864, 642] on label "18" Variant sold out or unavailable" at bounding box center [855, 649] width 113 height 25
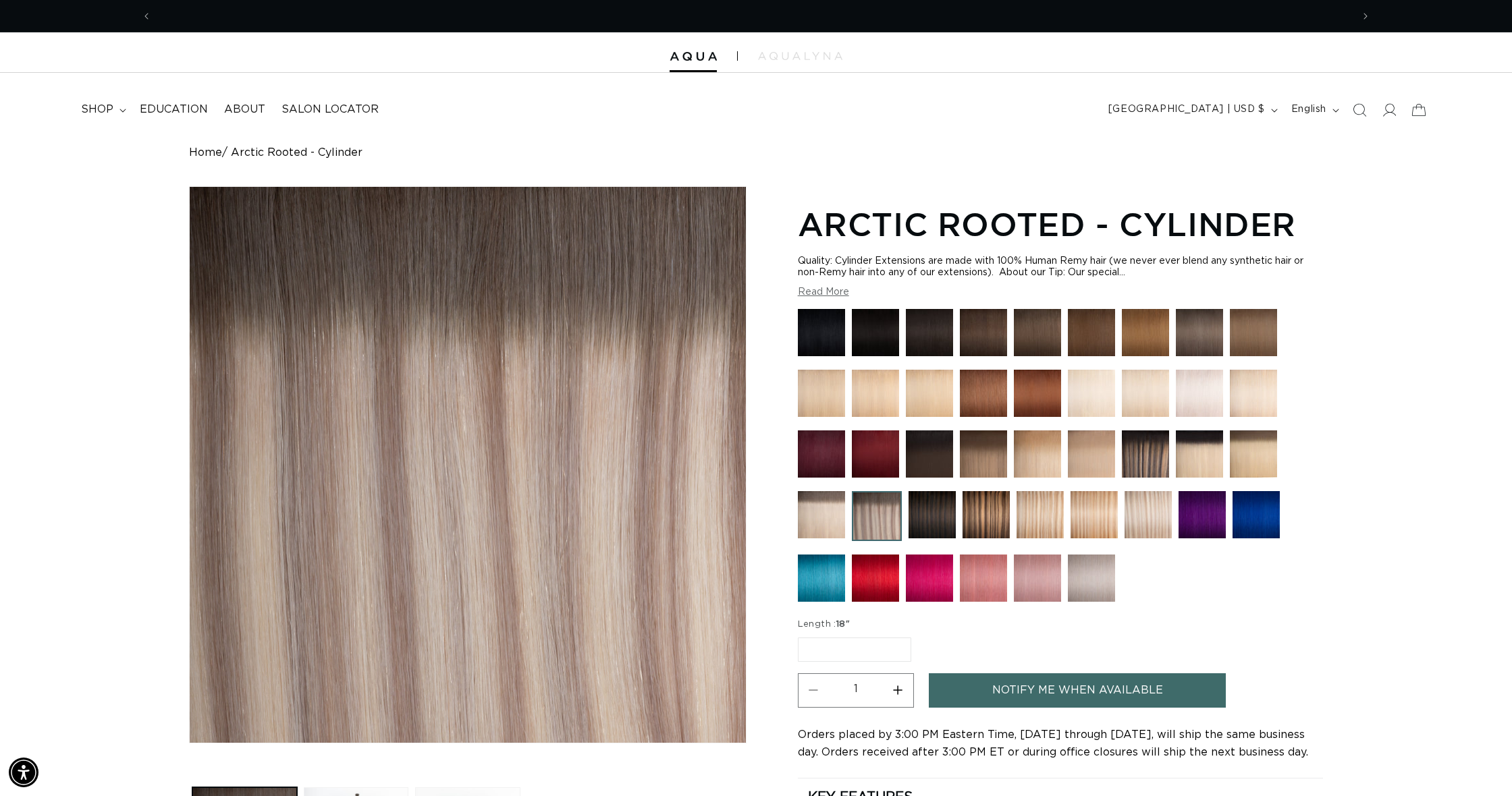
click at [802, 636] on input "18" Variant sold out or unavailable" at bounding box center [801, 635] width 1 height 1
click at [843, 619] on legend "Length : 18"" at bounding box center [825, 625] width 53 height 14
drag, startPoint x: 853, startPoint y: 626, endPoint x: 837, endPoint y: 625, distance: 16.0
click at [837, 625] on legend "Length : 18"" at bounding box center [825, 625] width 53 height 14
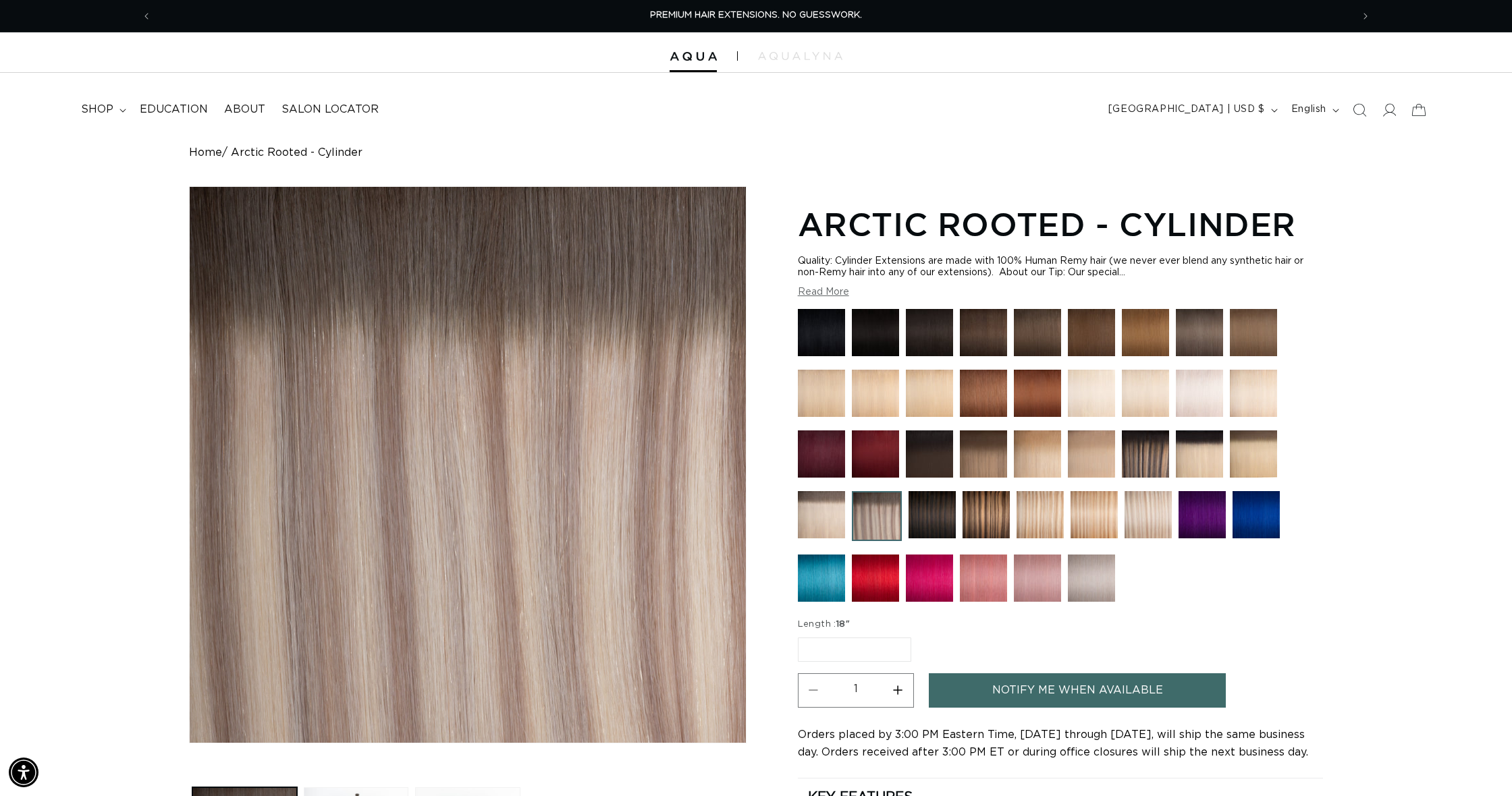
click at [869, 516] on img at bounding box center [876, 516] width 50 height 50
click at [899, 689] on button "Increase quantity for Arctic Rooted - Cylinder" at bounding box center [897, 690] width 31 height 35
click at [820, 687] on button "Decrease quantity for Arctic Rooted - Cylinder" at bounding box center [813, 690] width 31 height 35
type input "1"
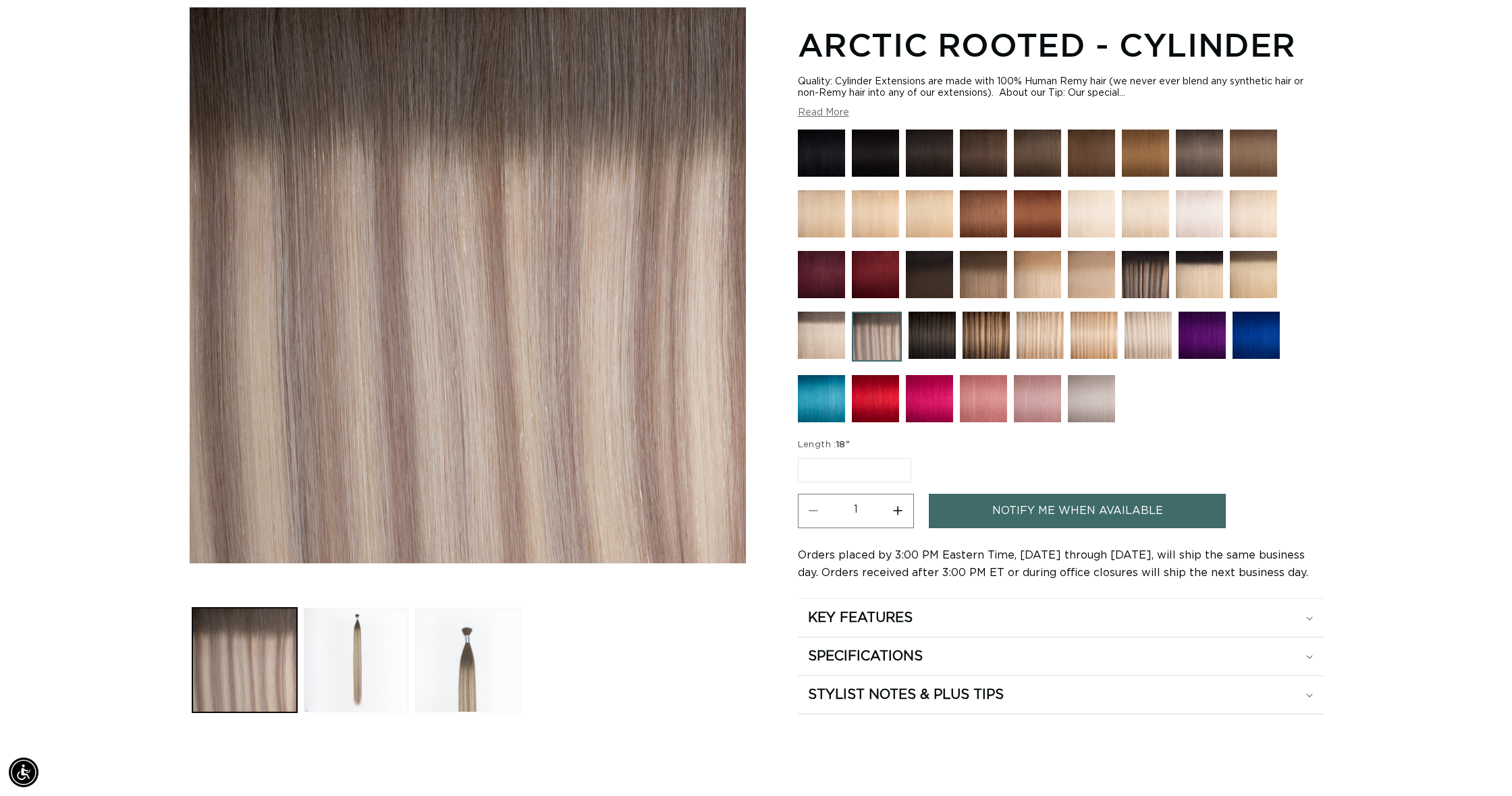
scroll to position [0, 0]
click at [1135, 338] on img at bounding box center [1148, 336] width 48 height 48
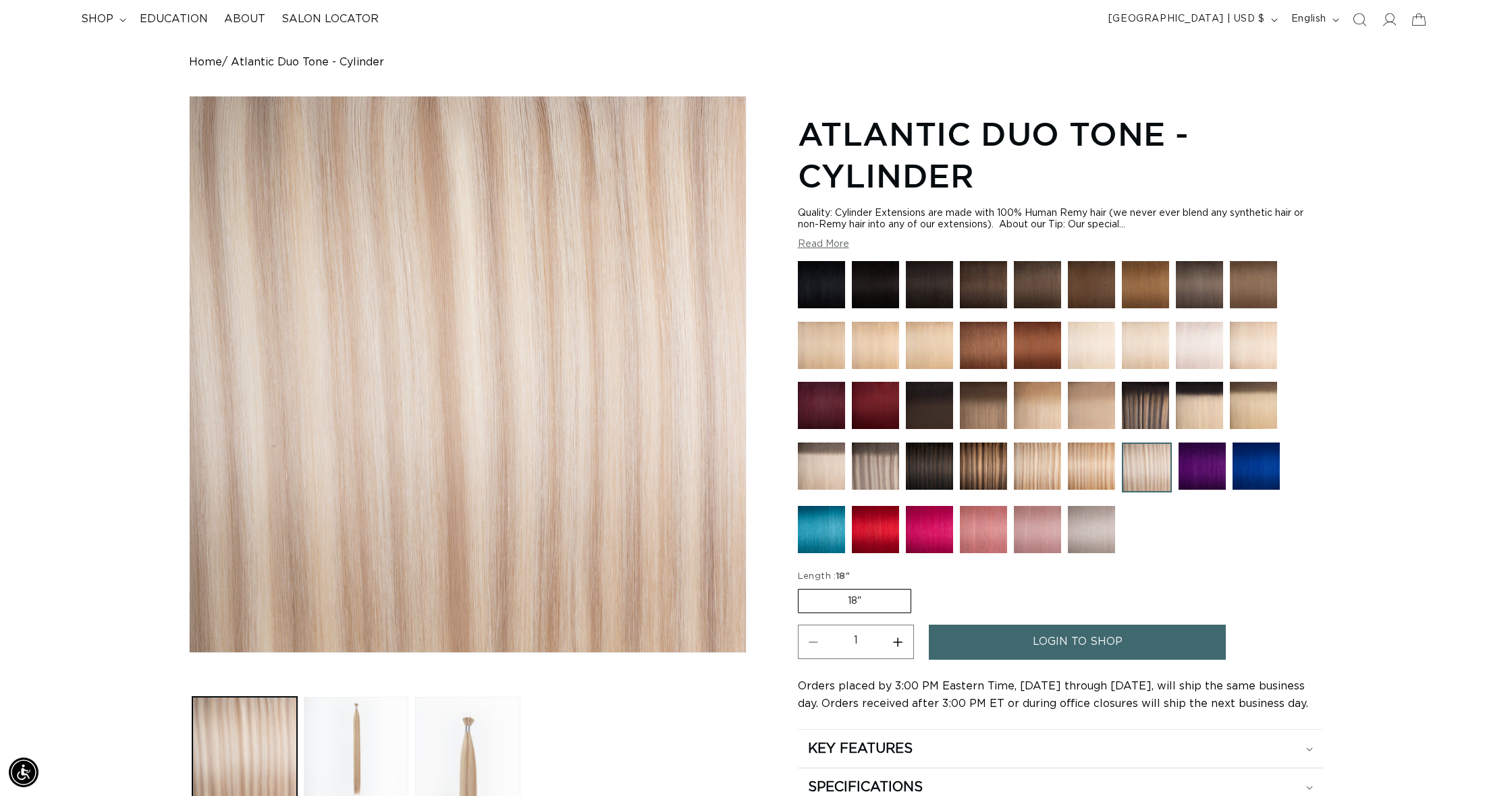
scroll to position [0, 1200]
click at [879, 467] on img at bounding box center [875, 465] width 48 height 48
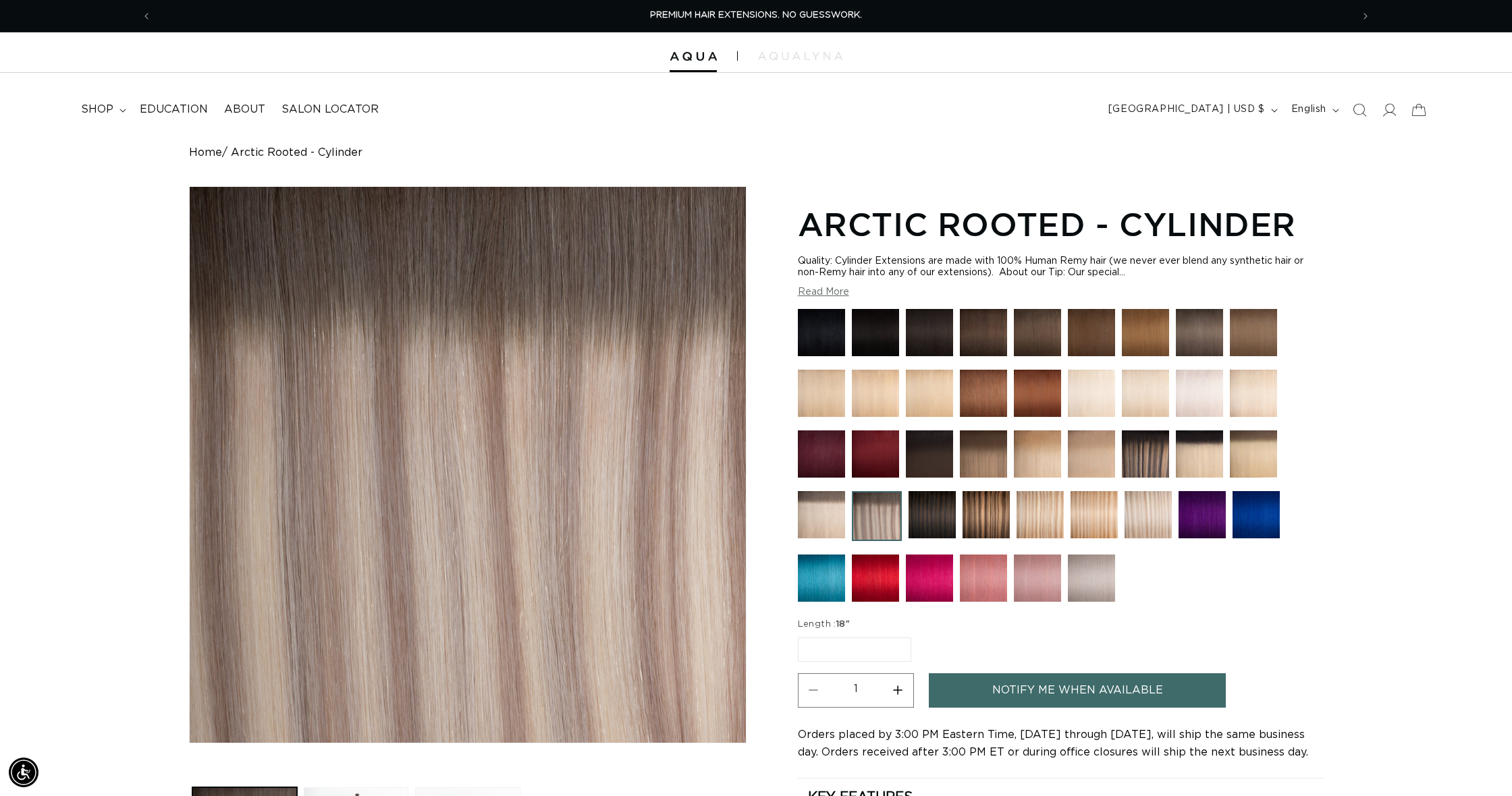
click at [869, 647] on label "18" Variant sold out or unavailable" at bounding box center [855, 649] width 113 height 25
click at [802, 636] on input "18" Variant sold out or unavailable" at bounding box center [801, 635] width 1 height 1
click at [845, 649] on label "18" Variant sold out or unavailable" at bounding box center [855, 649] width 113 height 25
click at [802, 636] on input "18" Variant sold out or unavailable" at bounding box center [801, 635] width 1 height 1
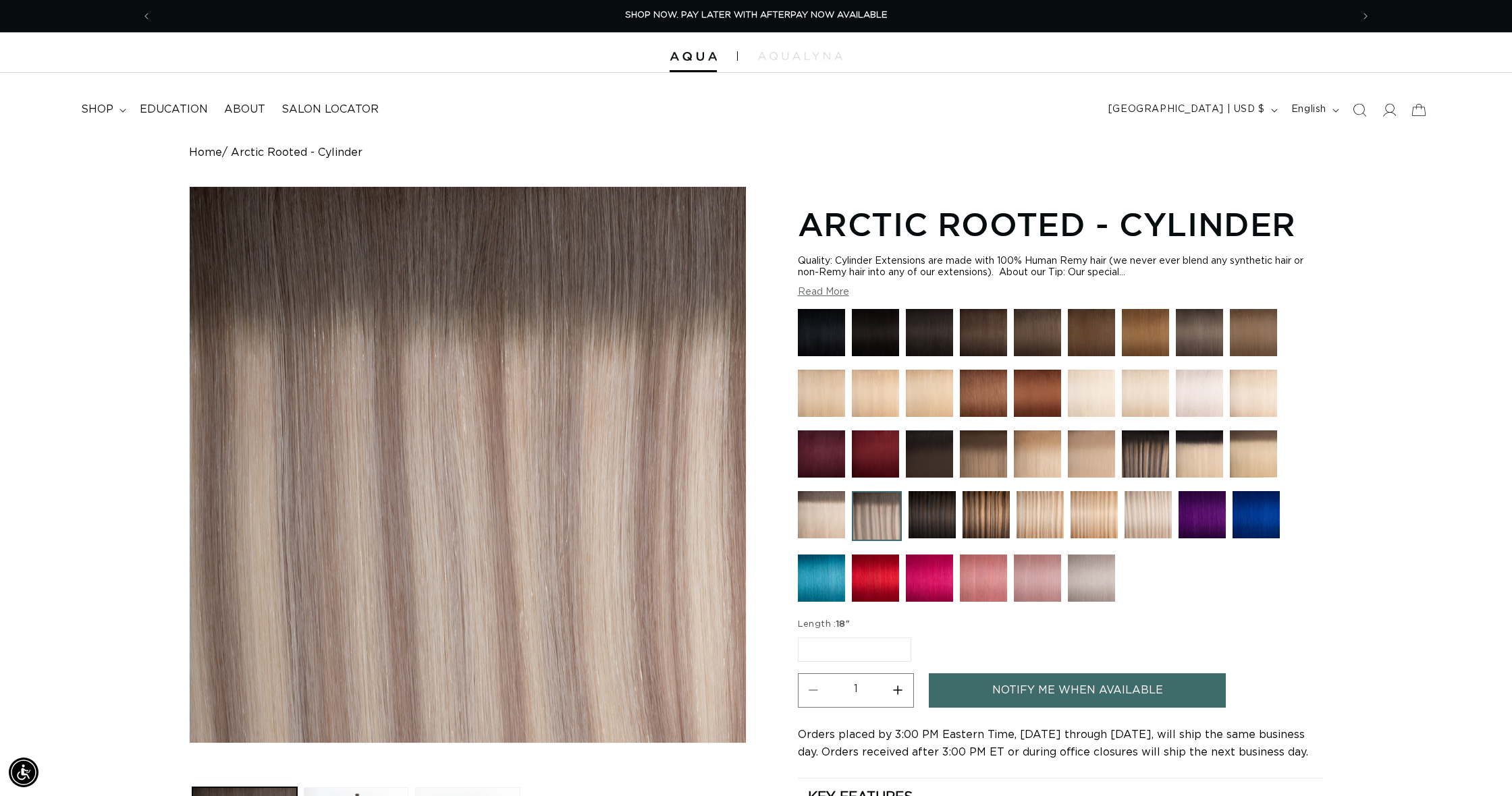
click at [830, 649] on label "18" Variant sold out or unavailable" at bounding box center [855, 649] width 113 height 25
click at [802, 636] on input "18" Variant sold out or unavailable" at bounding box center [801, 635] width 1 height 1
click at [1144, 510] on img at bounding box center [1148, 515] width 48 height 48
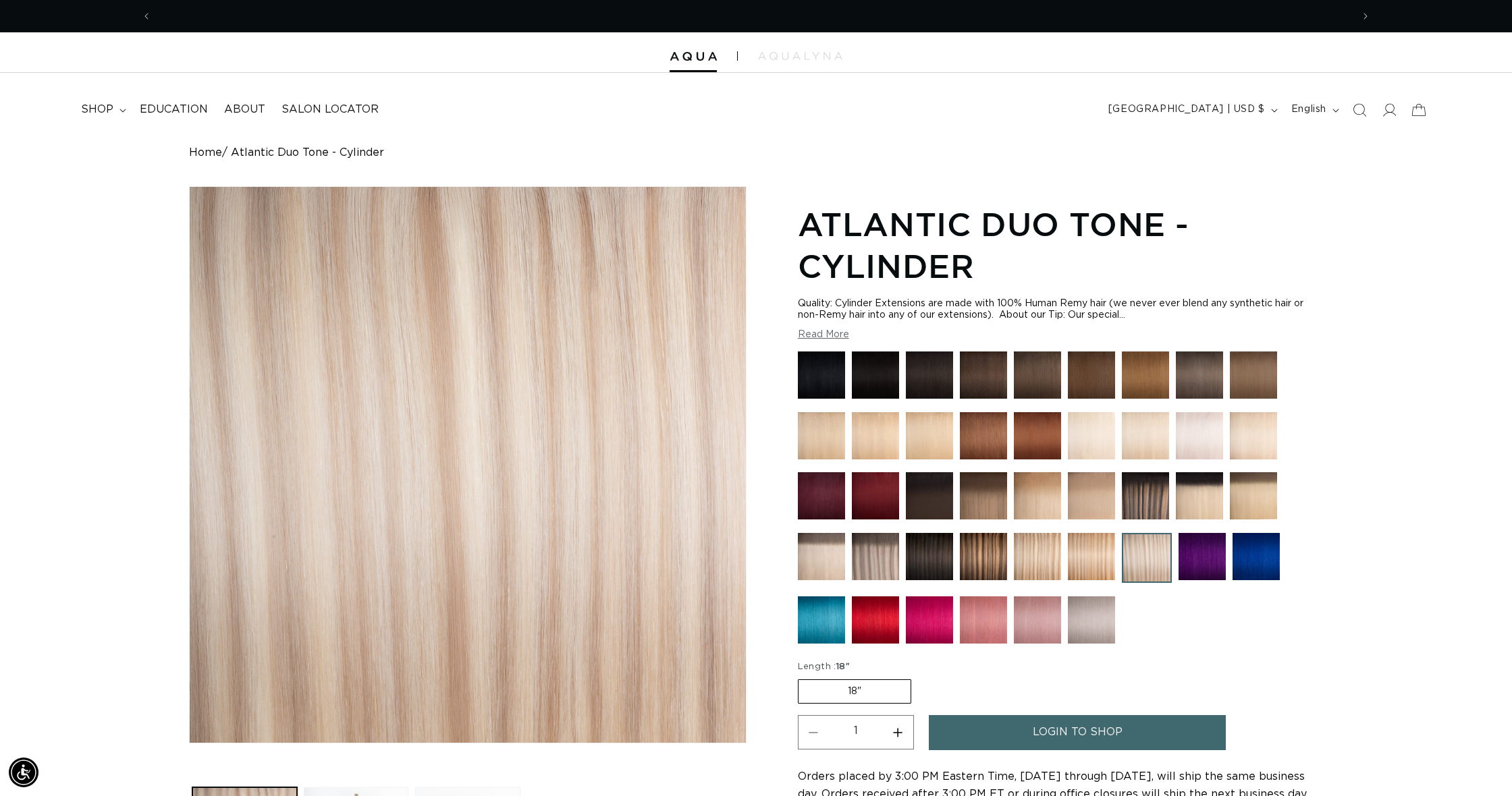
scroll to position [0, 2400]
click at [1197, 440] on img at bounding box center [1199, 436] width 48 height 48
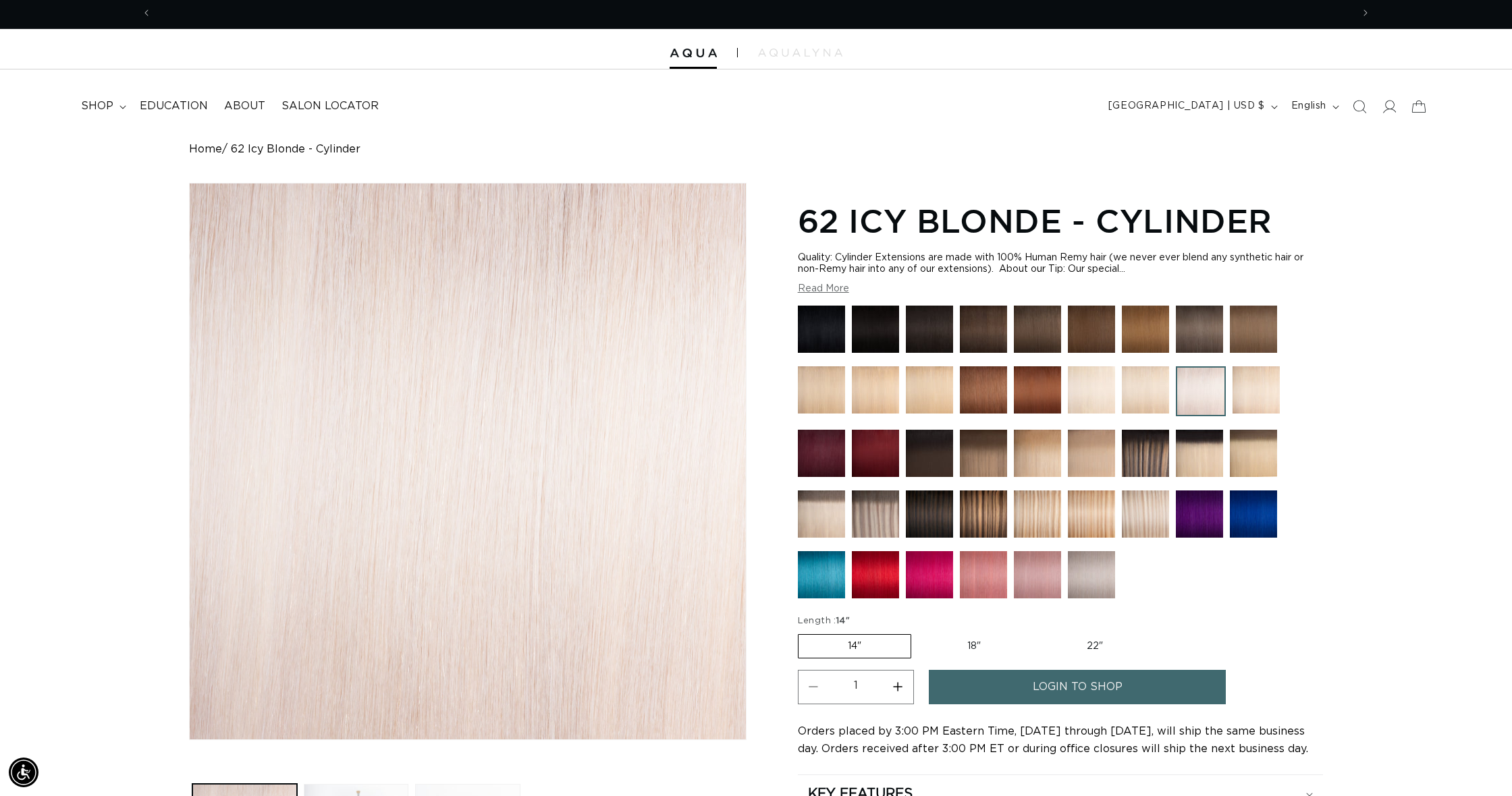
scroll to position [0, 1200]
click at [869, 510] on img at bounding box center [875, 514] width 48 height 48
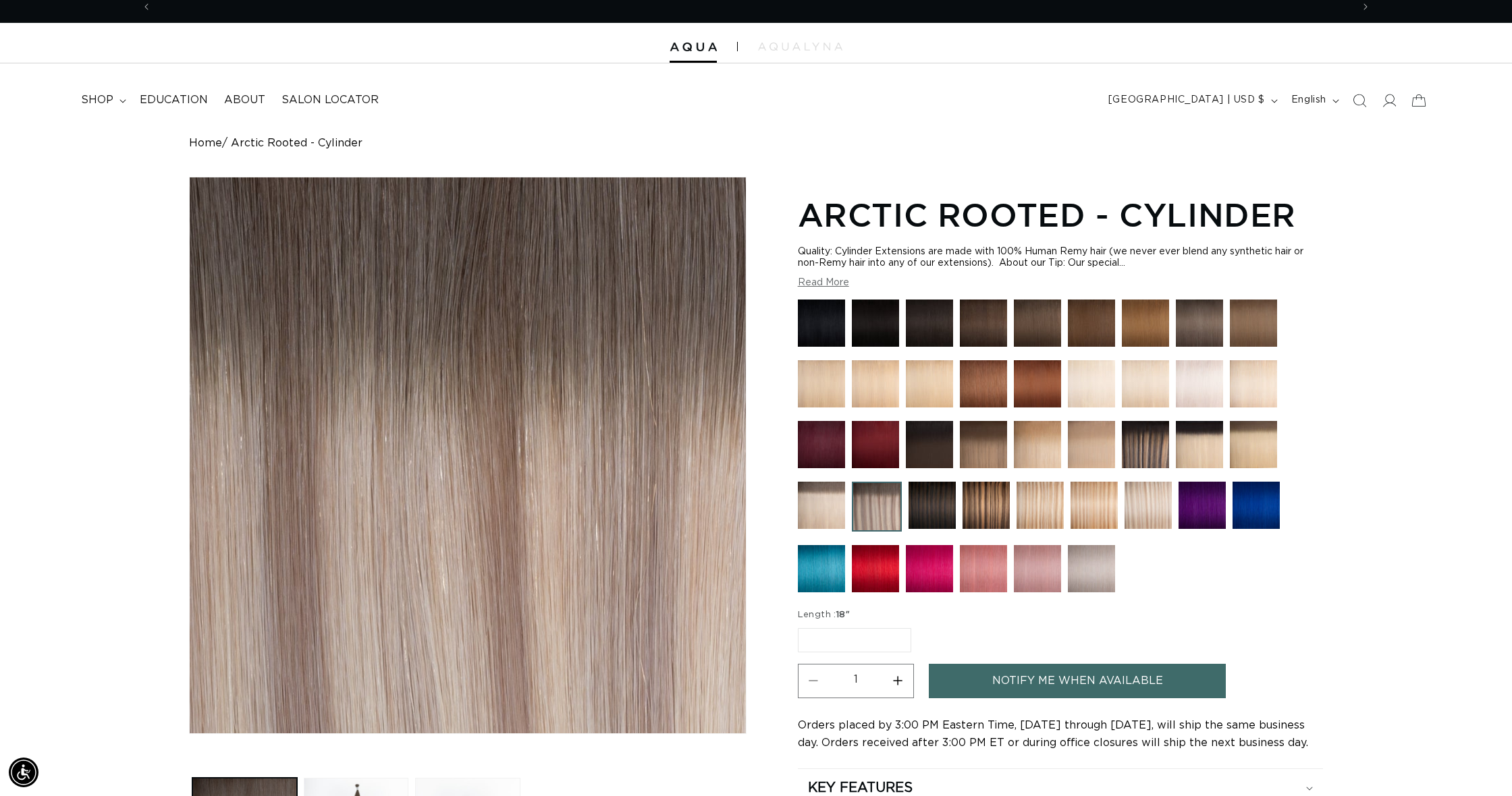
scroll to position [0, 1200]
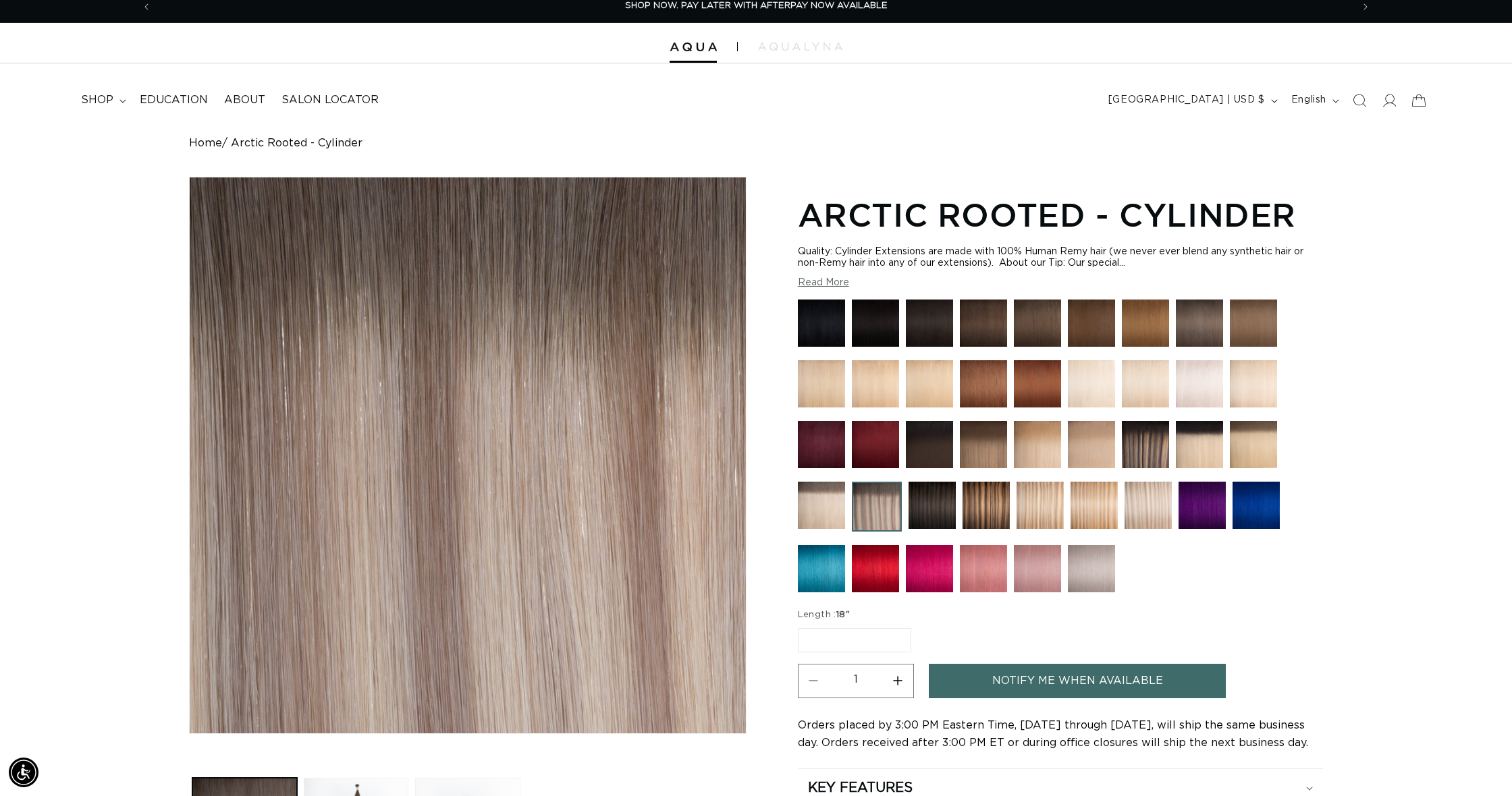
click at [347, 307] on div "Gallery Viewer" at bounding box center [468, 455] width 556 height 556
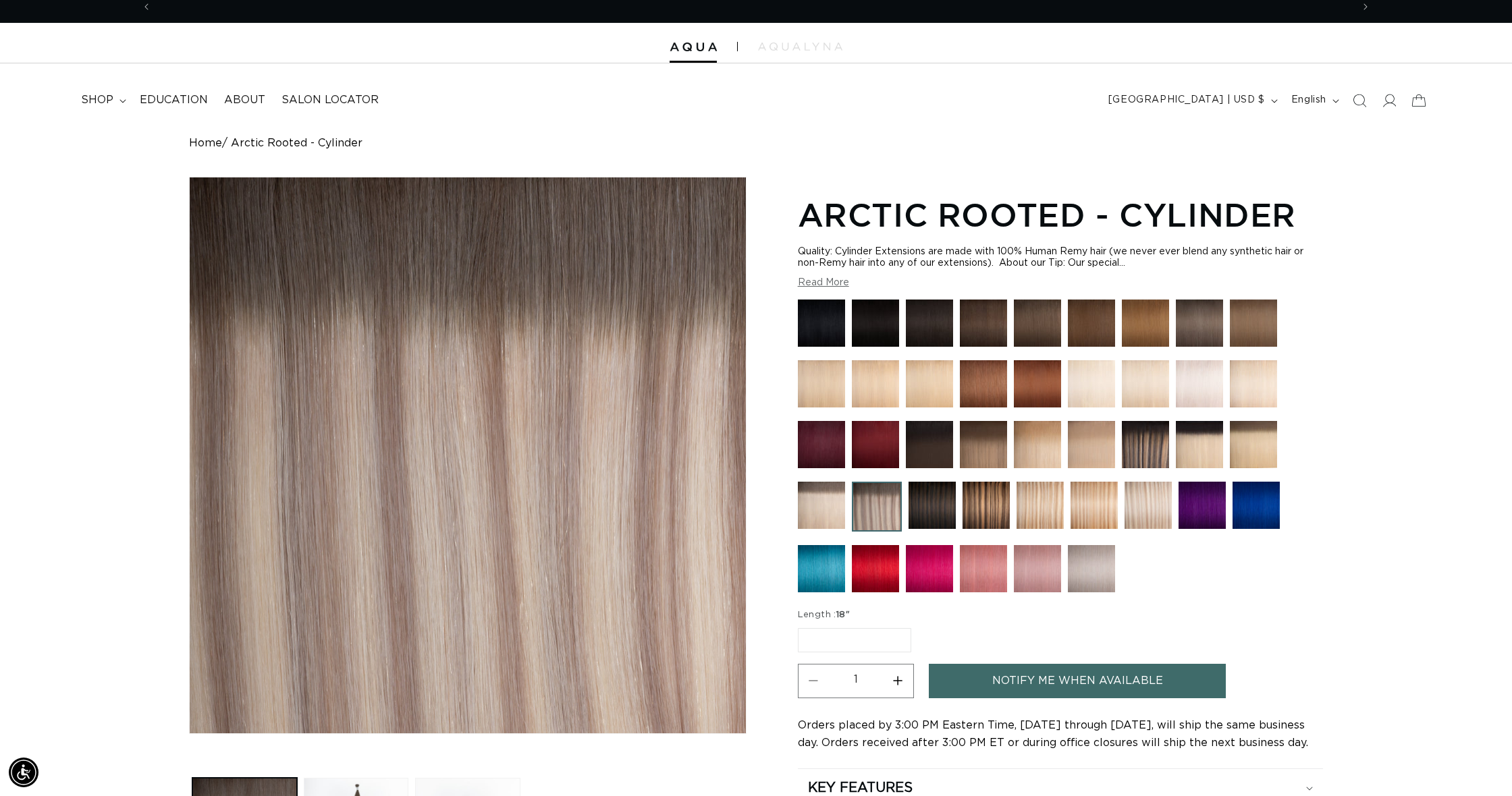
scroll to position [0, 2400]
click at [867, 501] on img at bounding box center [876, 507] width 50 height 50
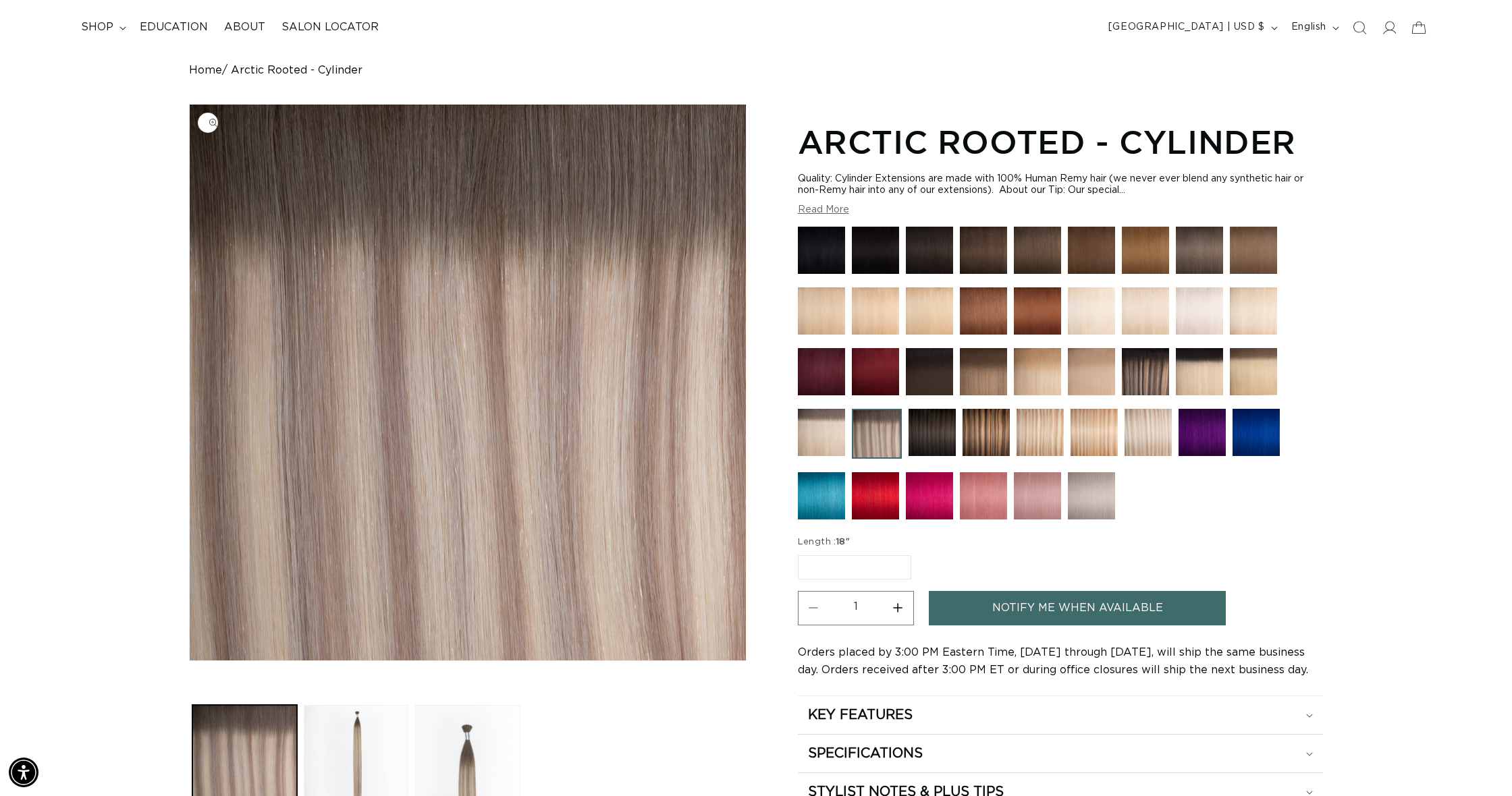
scroll to position [0, 1200]
click at [1388, 25] on icon at bounding box center [1388, 27] width 14 height 14
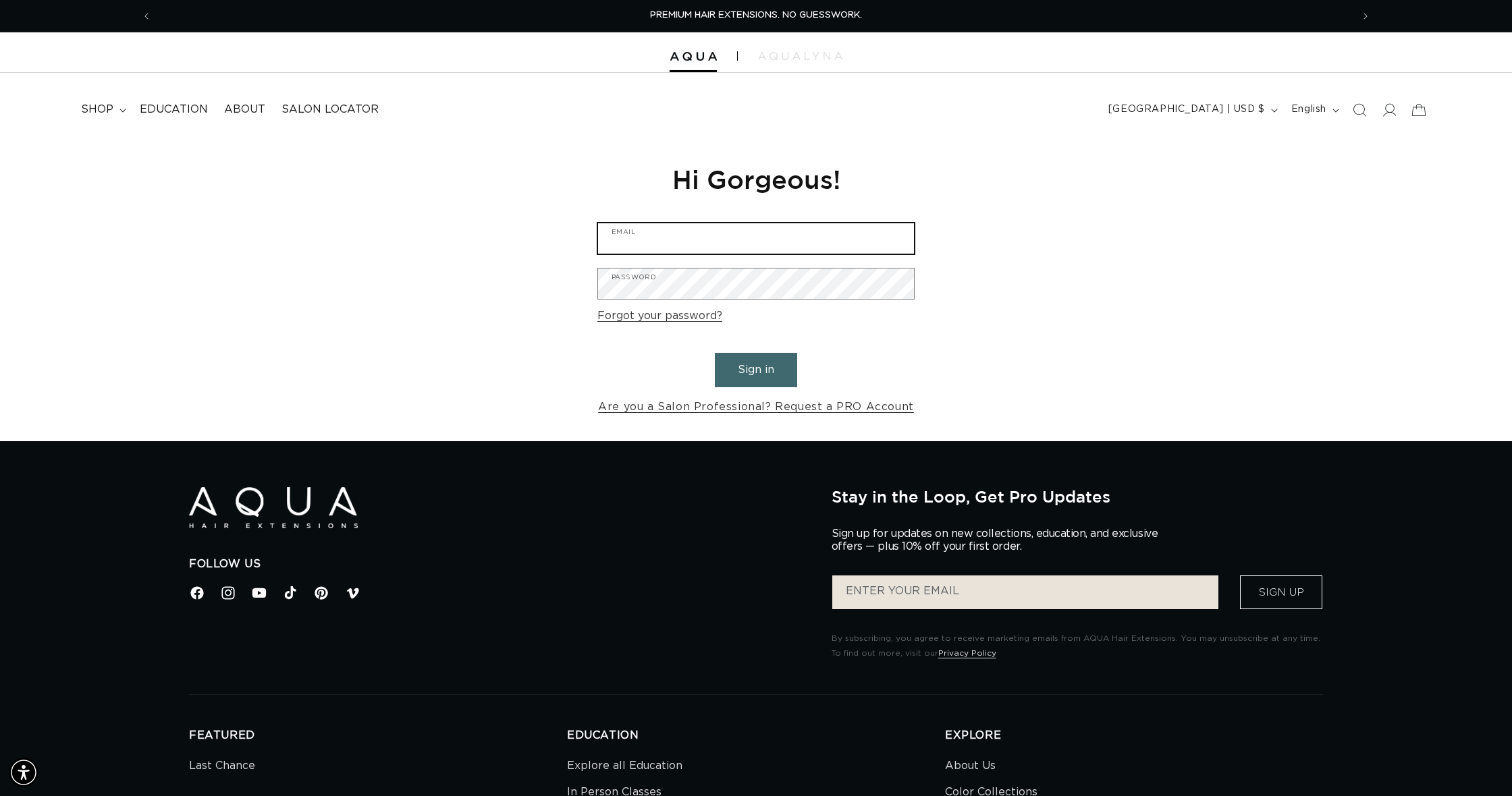
type input "amberelkins08@yahoo.com"
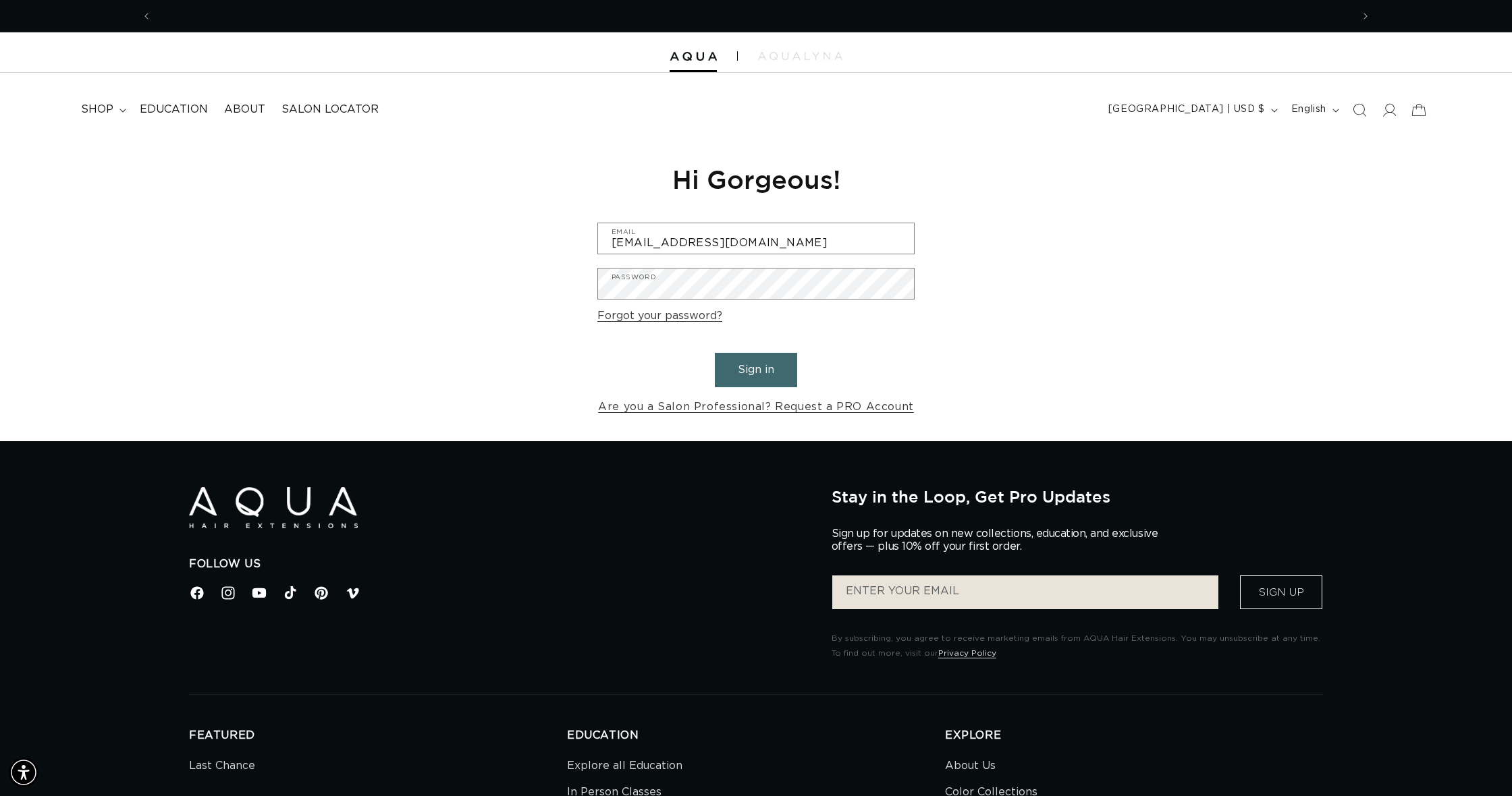
scroll to position [0, 2400]
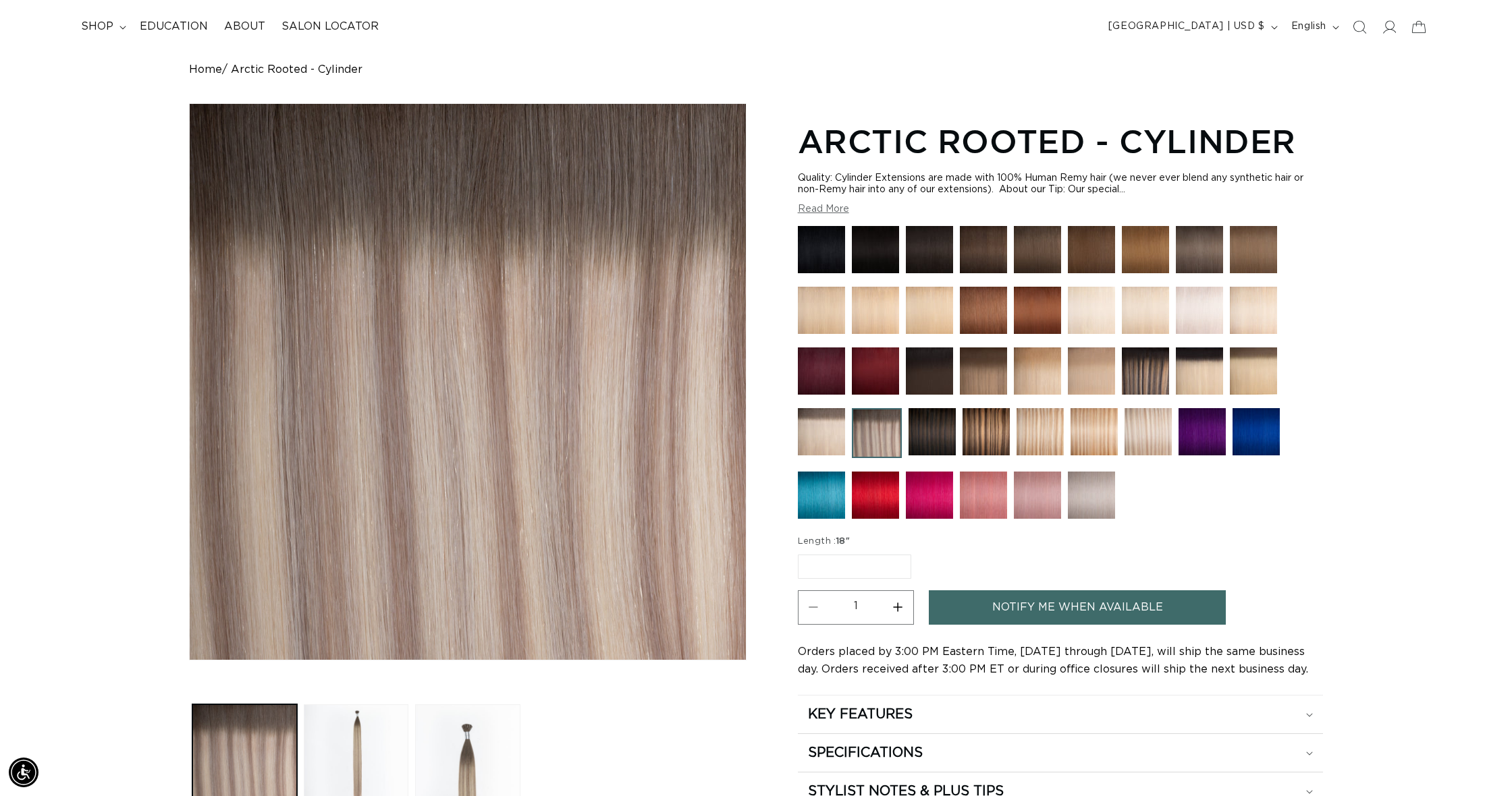
scroll to position [0, 2400]
click at [1196, 316] on img at bounding box center [1199, 311] width 48 height 48
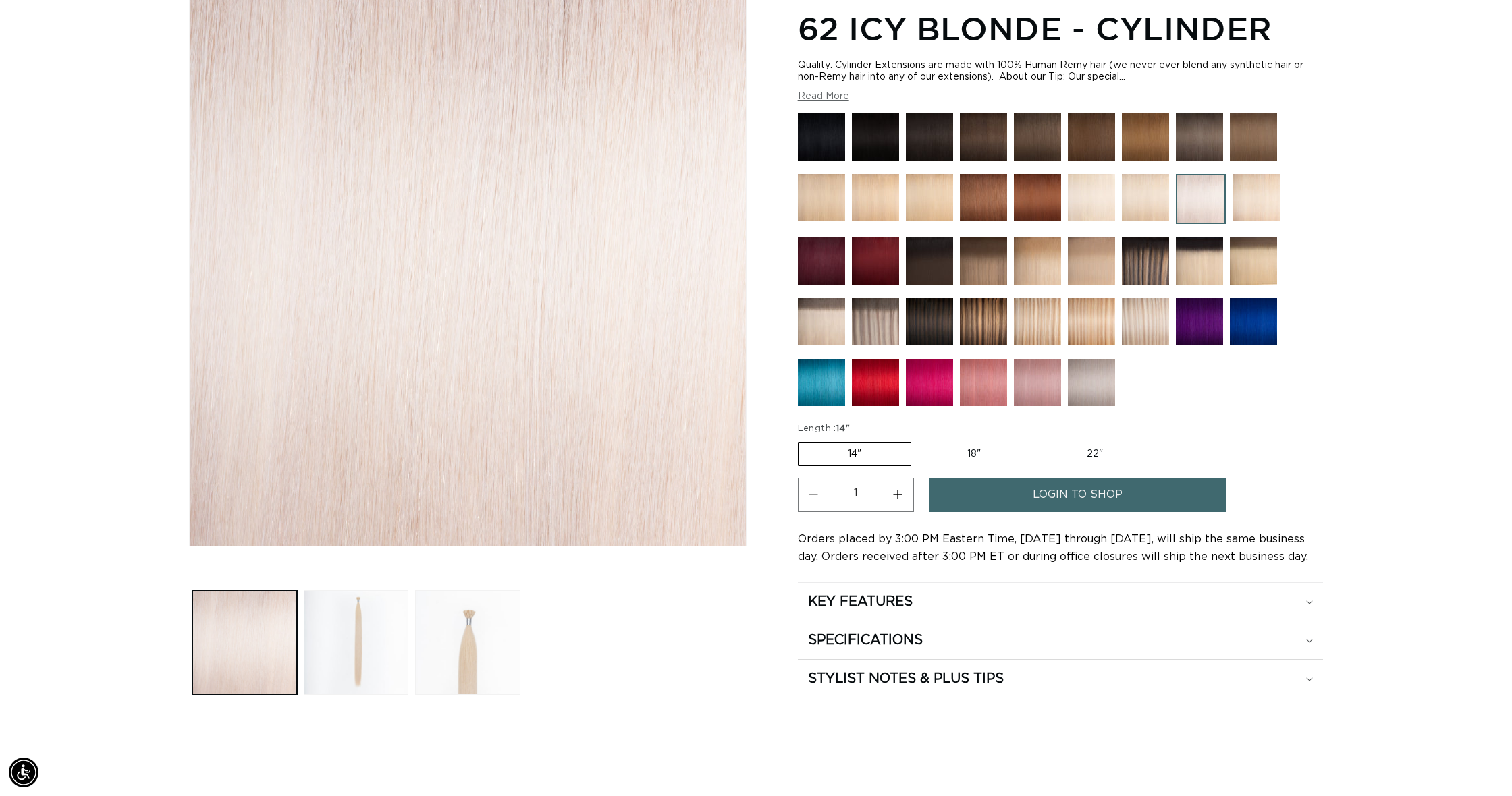
scroll to position [0, 1200]
click at [1095, 449] on label "22" Variant sold out or unavailable" at bounding box center [1095, 453] width 115 height 23
click at [1038, 440] on input "22" Variant sold out or unavailable" at bounding box center [1037, 440] width 1 height 1
radio input "true"
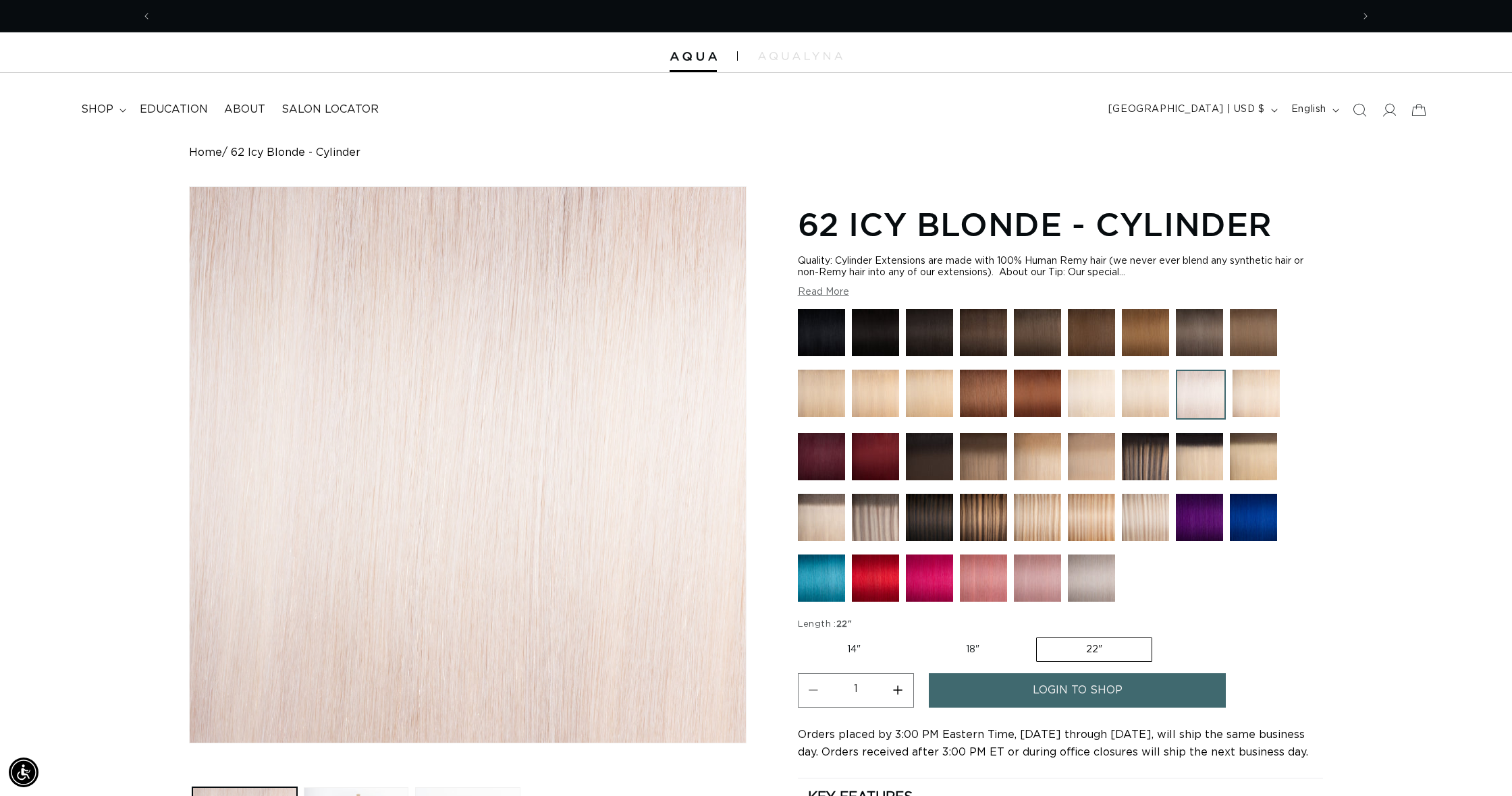
scroll to position [0, 2400]
